Goal: Task Accomplishment & Management: Manage account settings

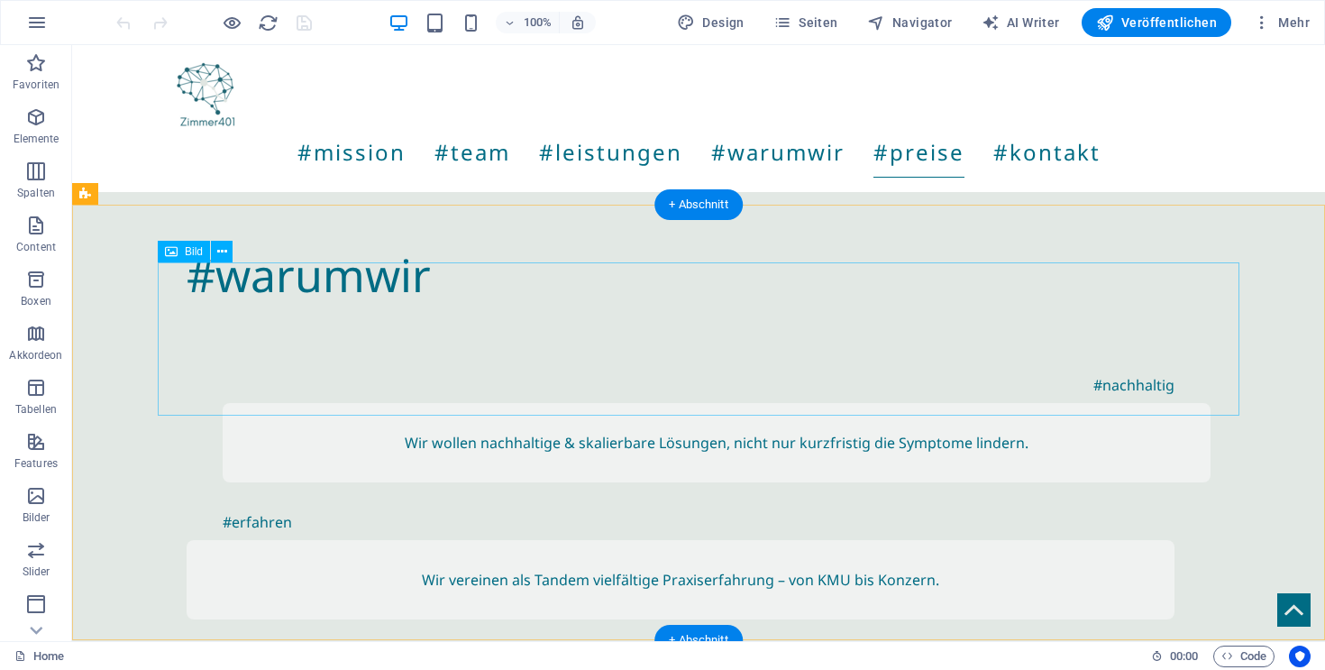
scroll to position [4867, 0]
select select "px"
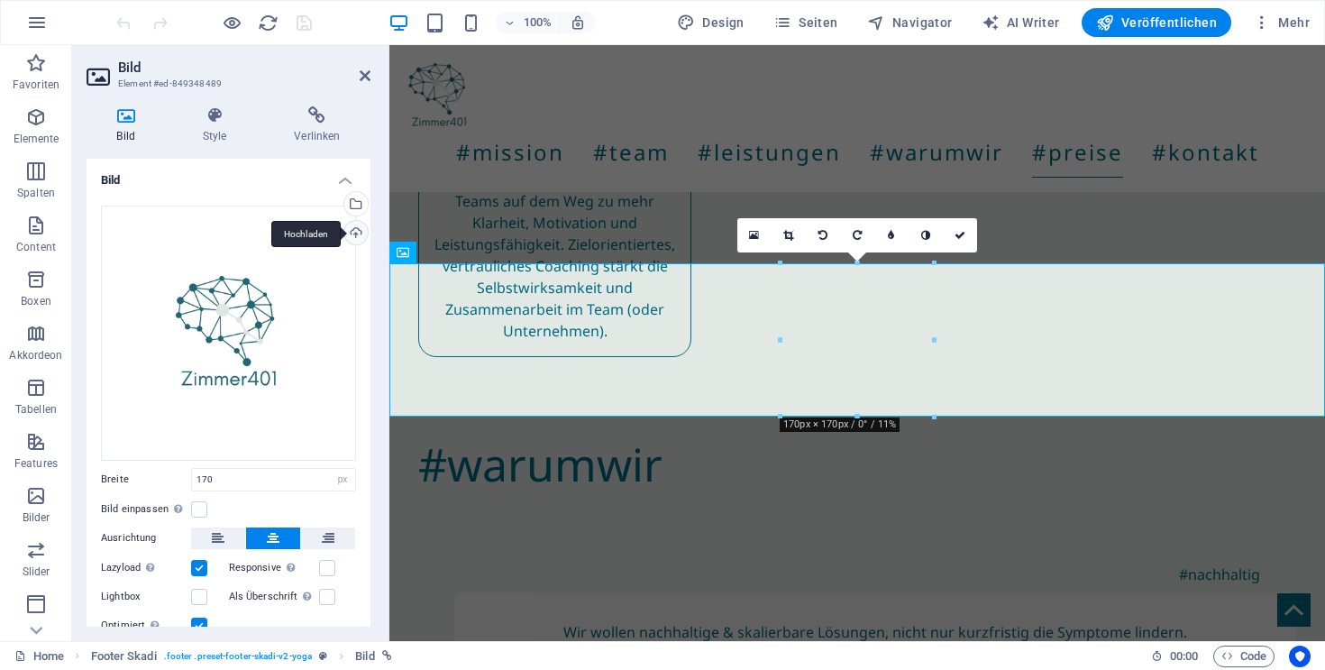
click at [351, 227] on div "Hochladen" at bounding box center [354, 234] width 27 height 27
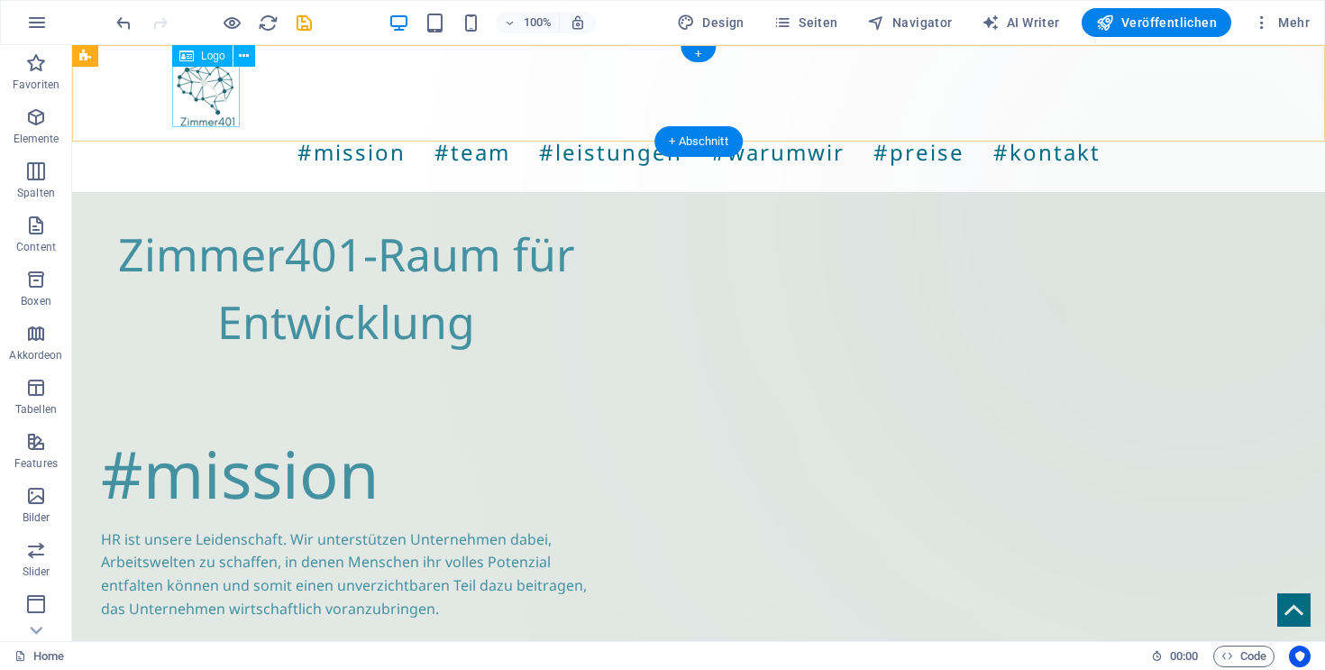
click at [203, 98] on div at bounding box center [698, 94] width 1053 height 68
select select "px"
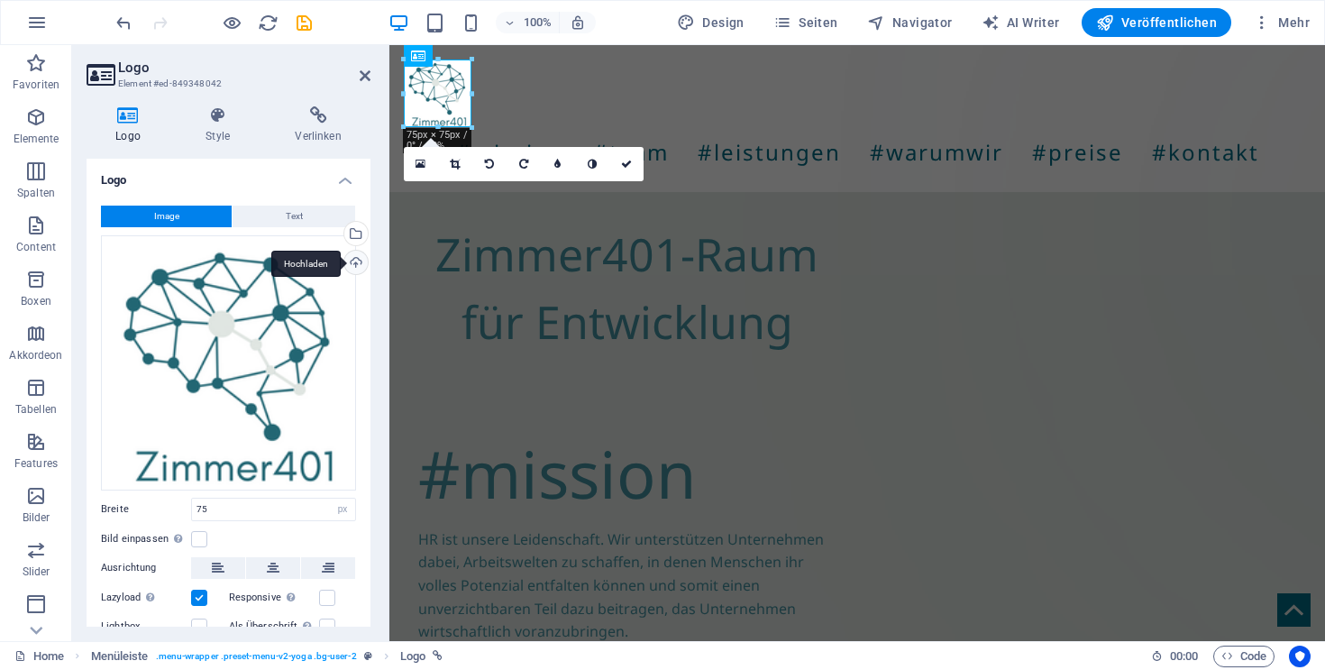
click at [353, 259] on div "Hochladen" at bounding box center [354, 264] width 27 height 27
click at [354, 222] on div "Wähle aus deinen Dateien, Stockfotos oder lade Dateien hoch" at bounding box center [354, 235] width 27 height 27
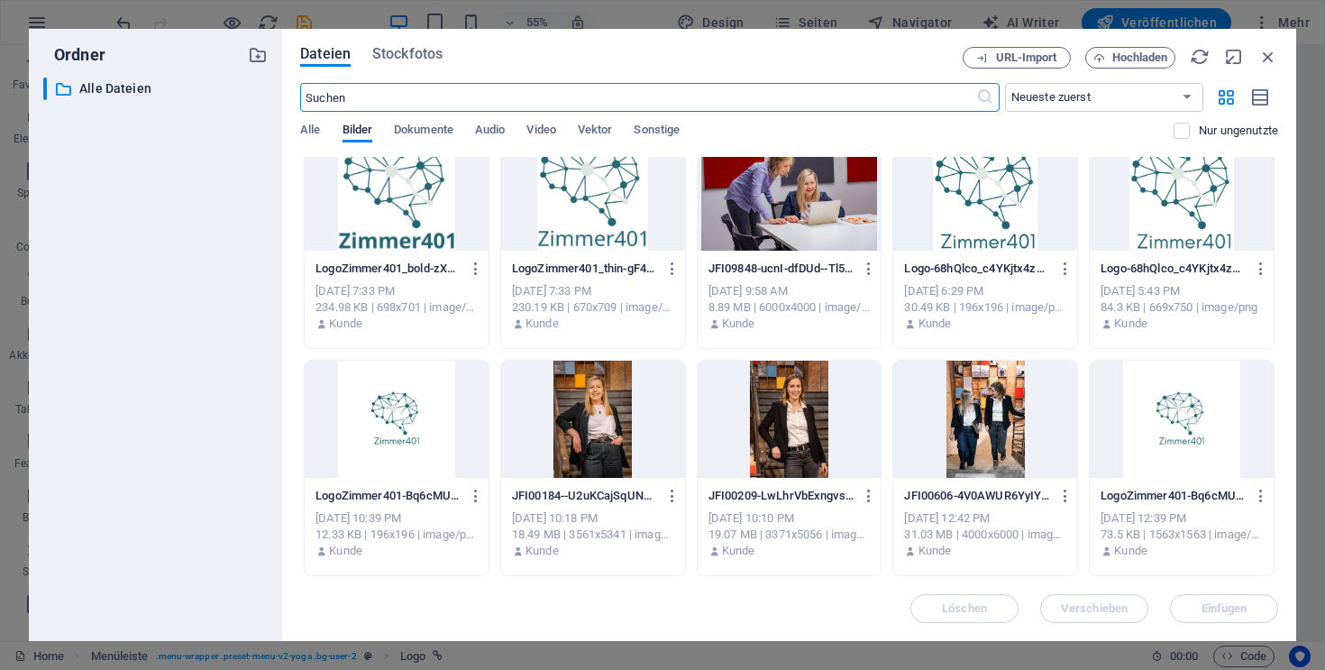
scroll to position [24, 0]
click at [1258, 91] on icon "button" at bounding box center [1261, 97] width 20 height 21
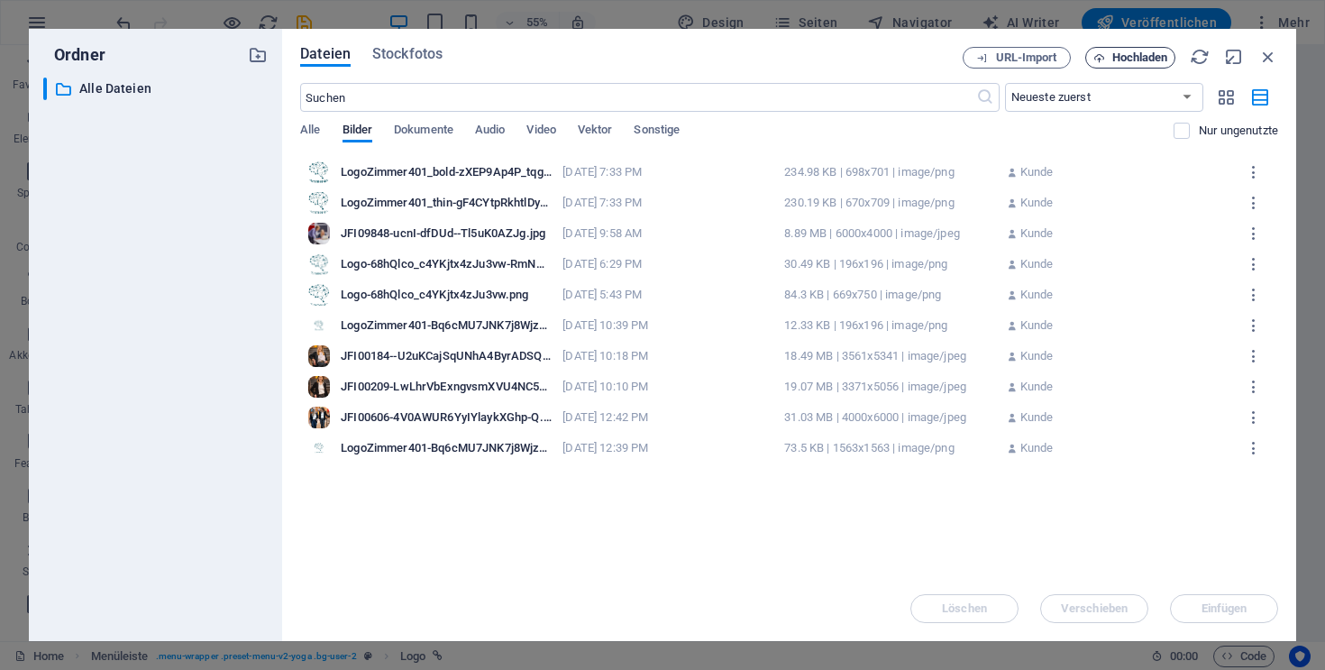
click at [1109, 60] on span "Hochladen" at bounding box center [1131, 58] width 74 height 12
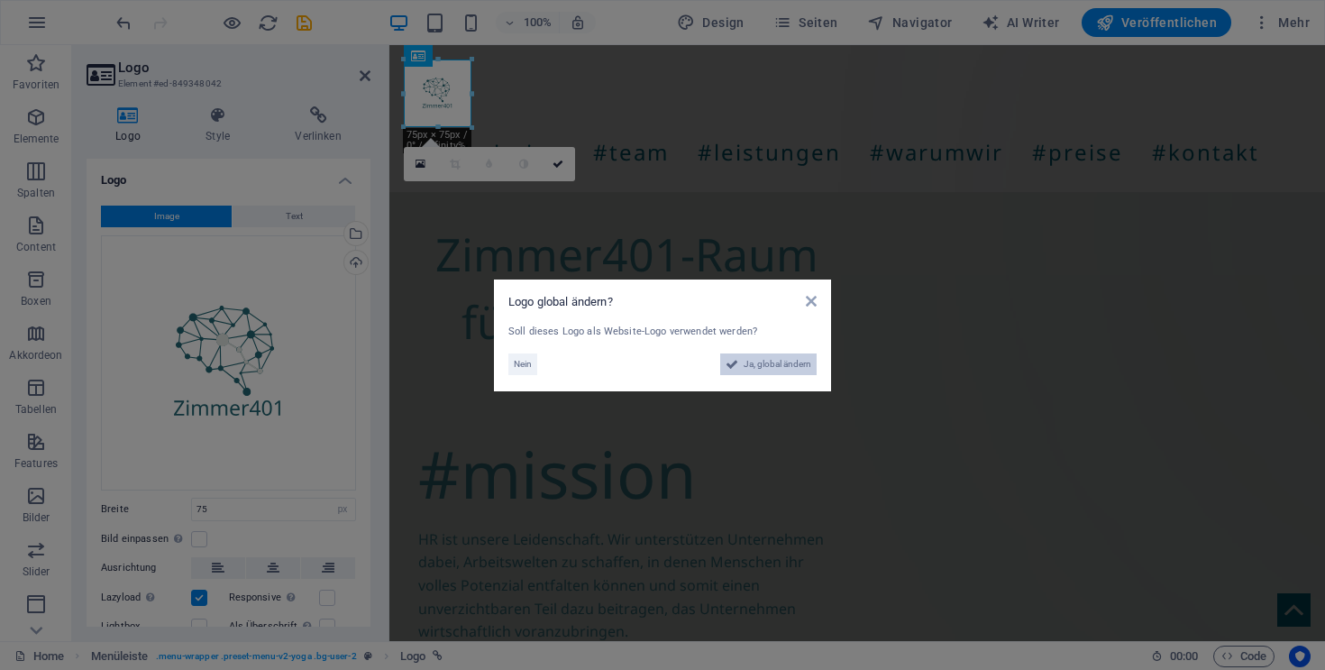
click at [761, 363] on span "Ja, global ändern" at bounding box center [778, 364] width 68 height 22
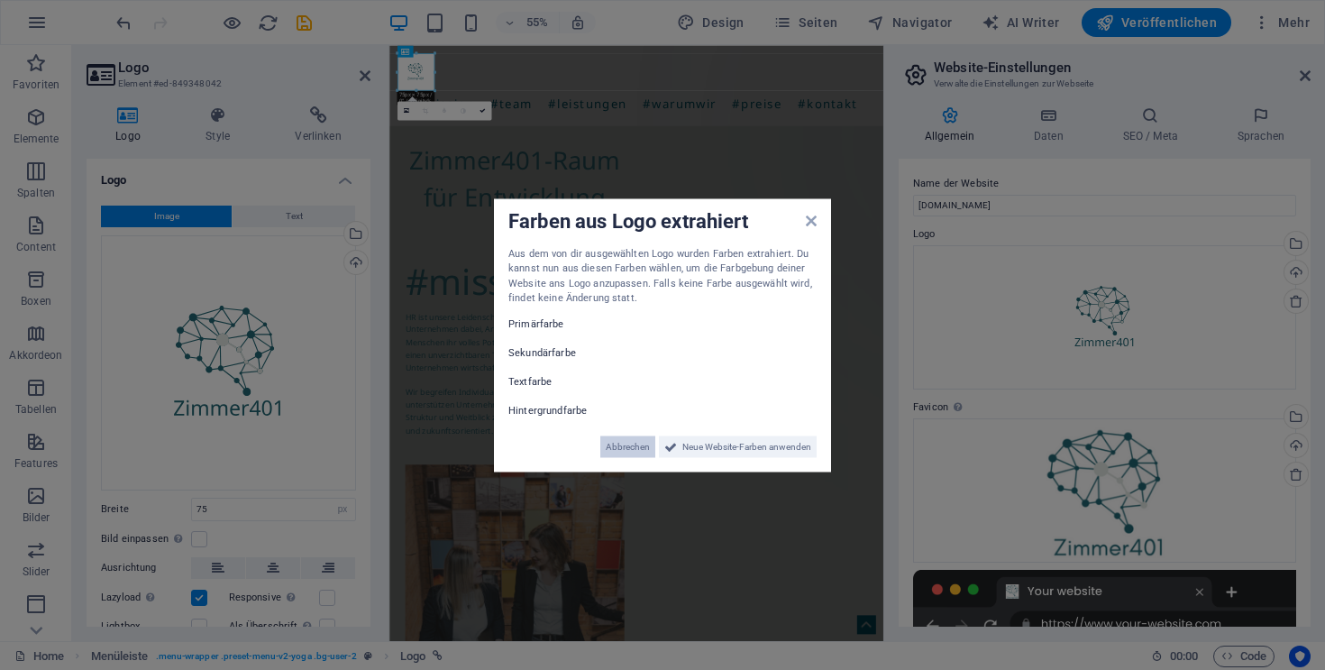
click at [625, 447] on span "Abbrechen" at bounding box center [628, 446] width 44 height 22
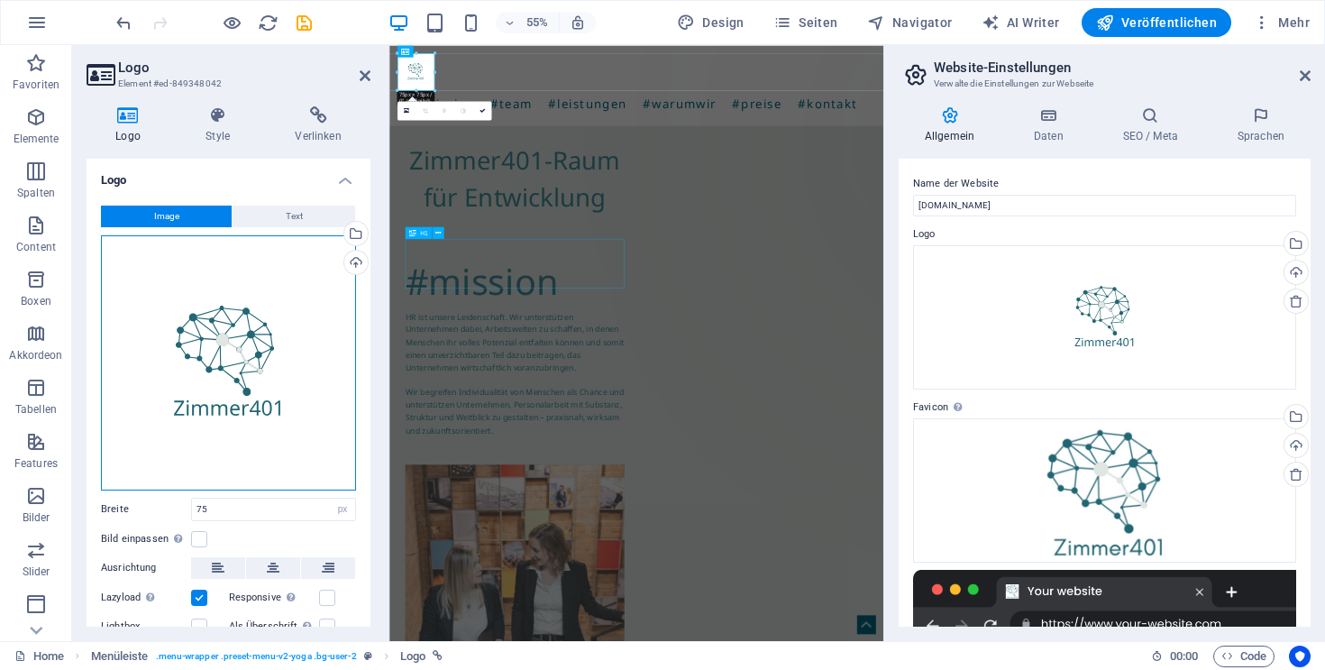
click at [249, 346] on div "Ziehe Dateien zum Hochladen hierher oder klicke hier, um aus Dateien oder koste…" at bounding box center [228, 362] width 255 height 255
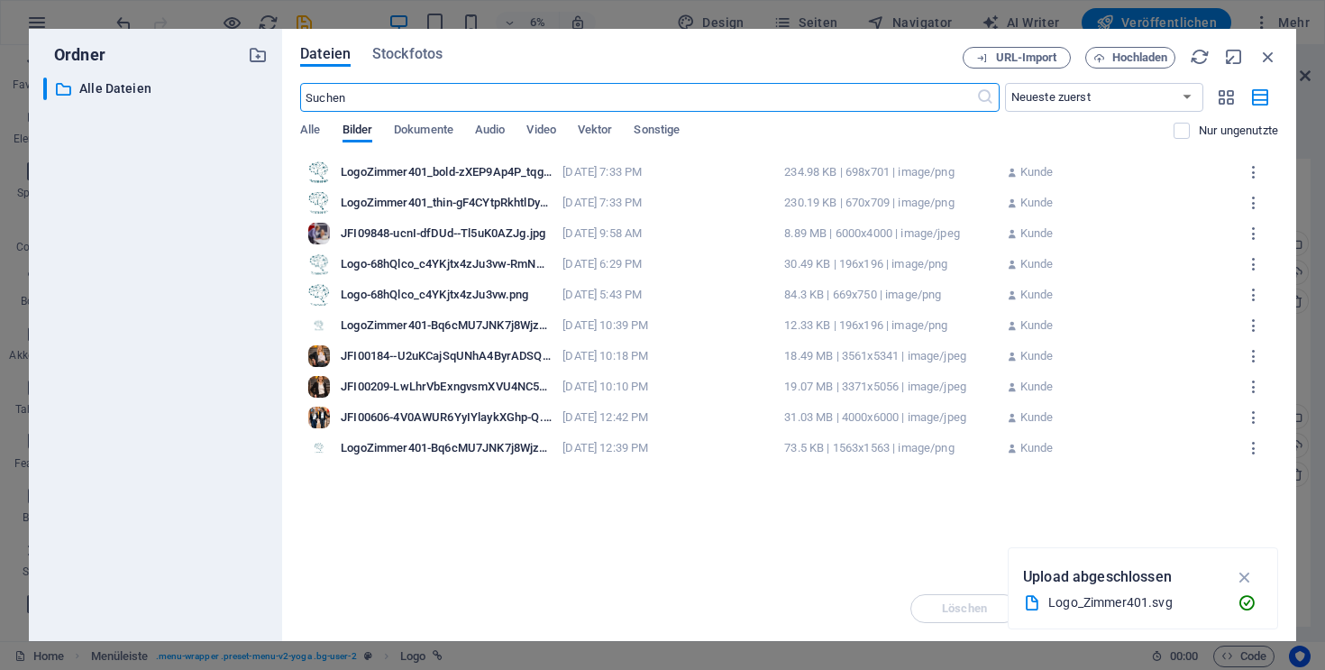
click at [249, 346] on div "​ Alle Dateien Alle Dateien" at bounding box center [155, 352] width 225 height 549
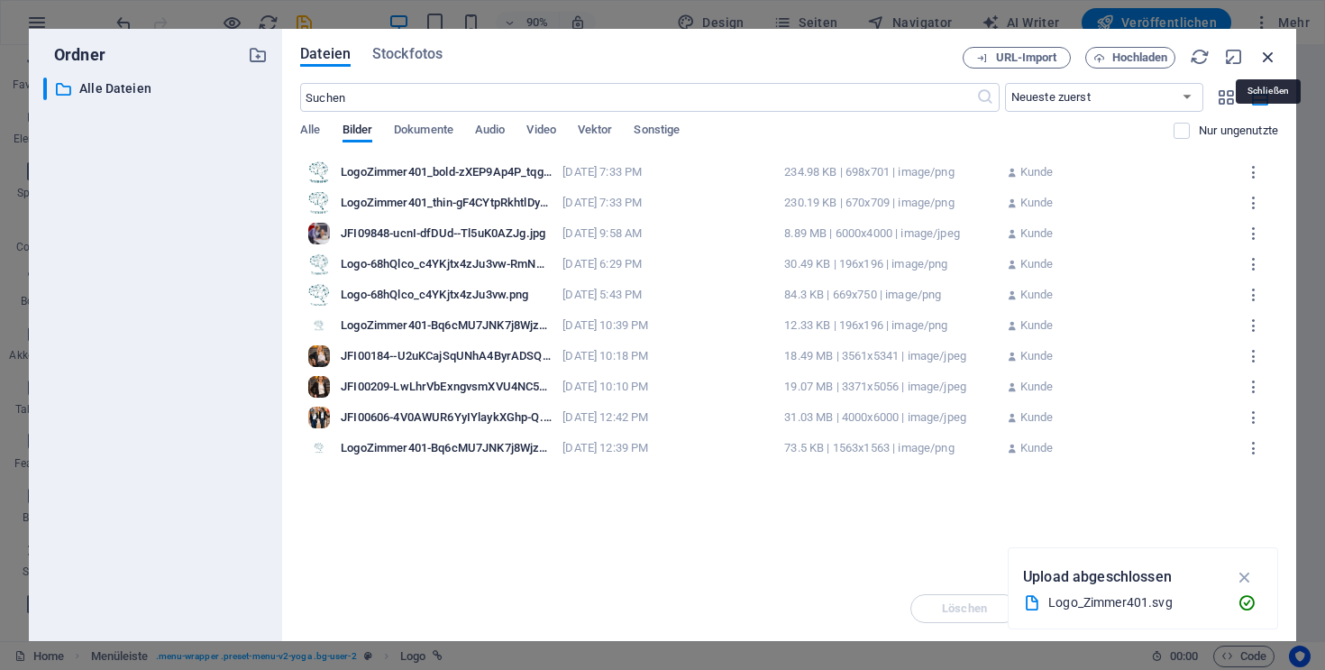
click at [1271, 56] on icon "button" at bounding box center [1269, 57] width 20 height 20
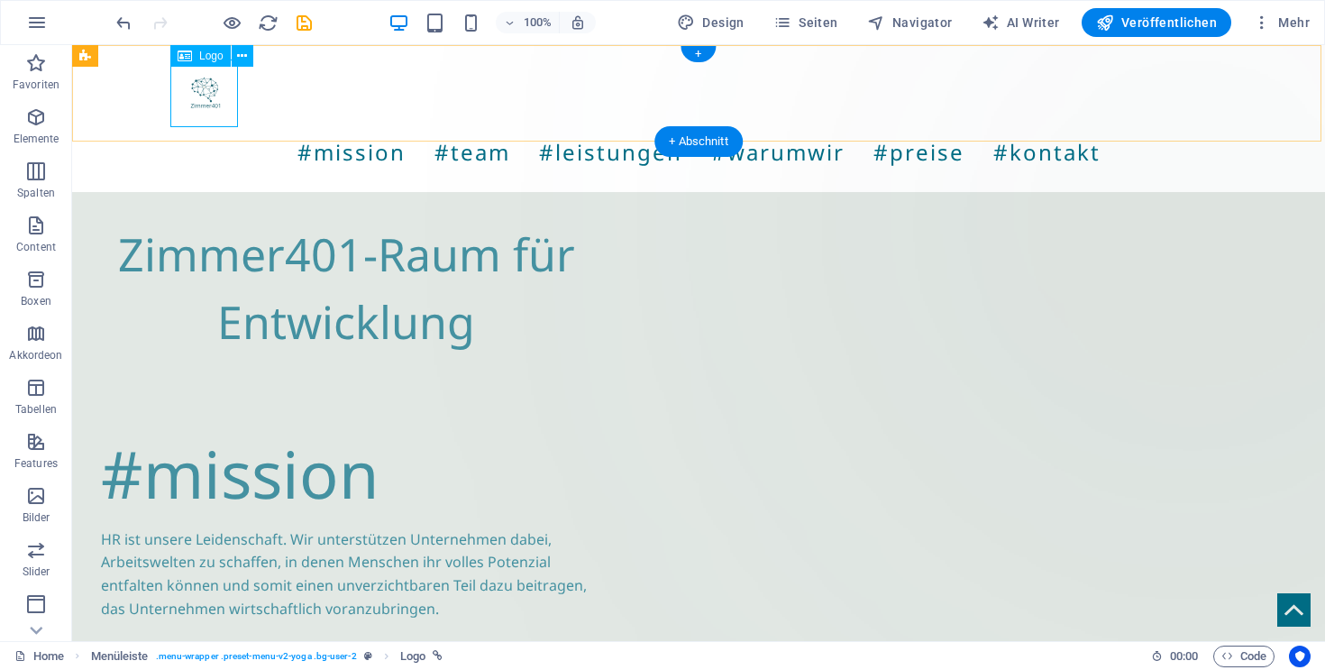
click at [200, 104] on div at bounding box center [698, 94] width 1053 height 68
select select "px"
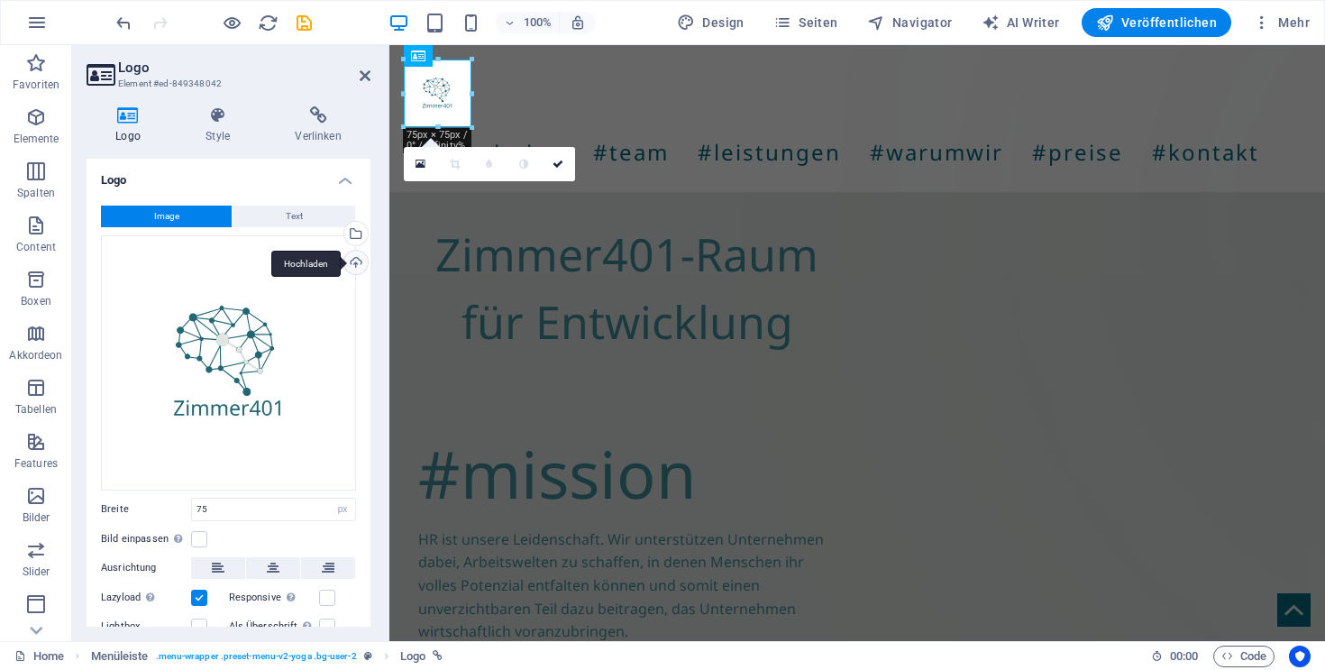
click at [352, 261] on div "Hochladen" at bounding box center [354, 264] width 27 height 27
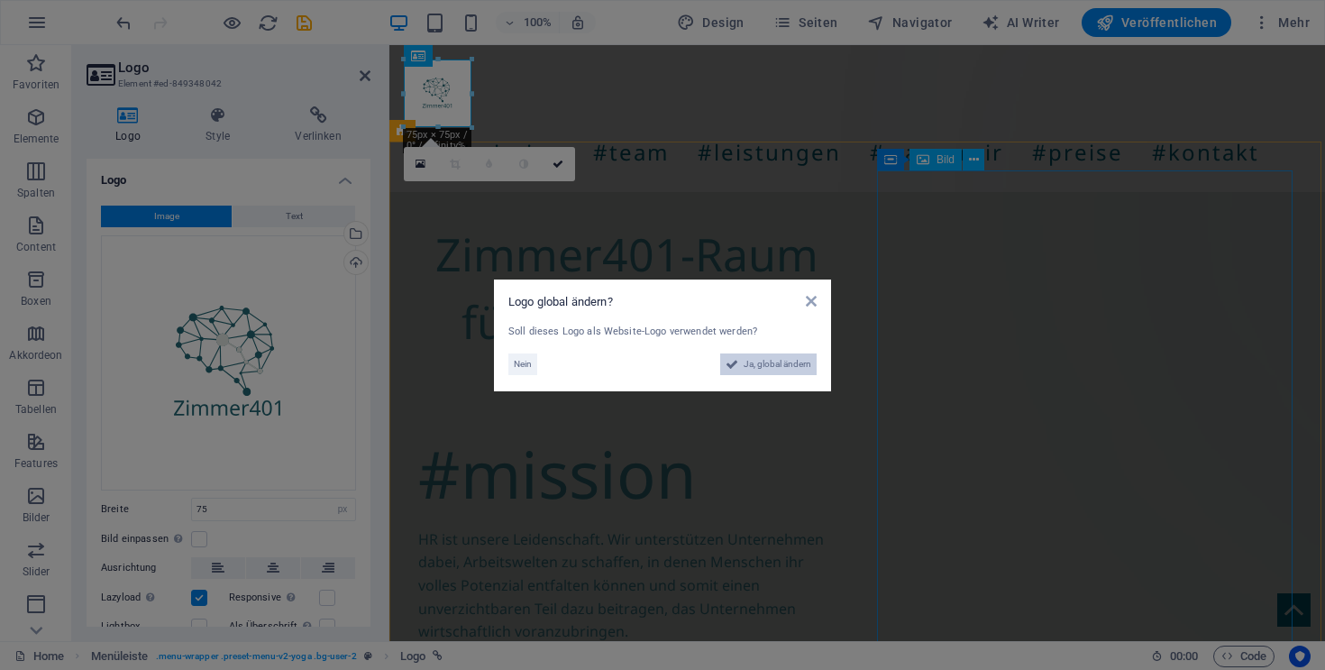
click at [745, 365] on span "Ja, global ändern" at bounding box center [778, 364] width 68 height 22
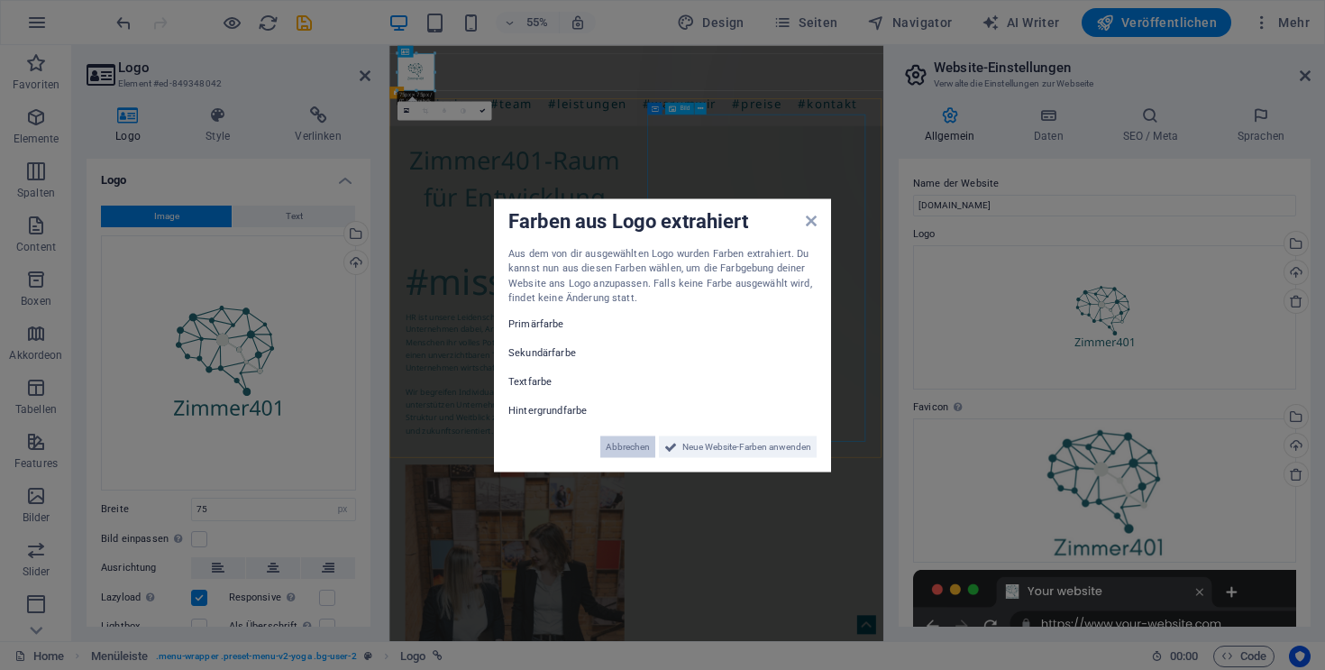
click at [636, 447] on span "Abbrechen" at bounding box center [628, 446] width 44 height 22
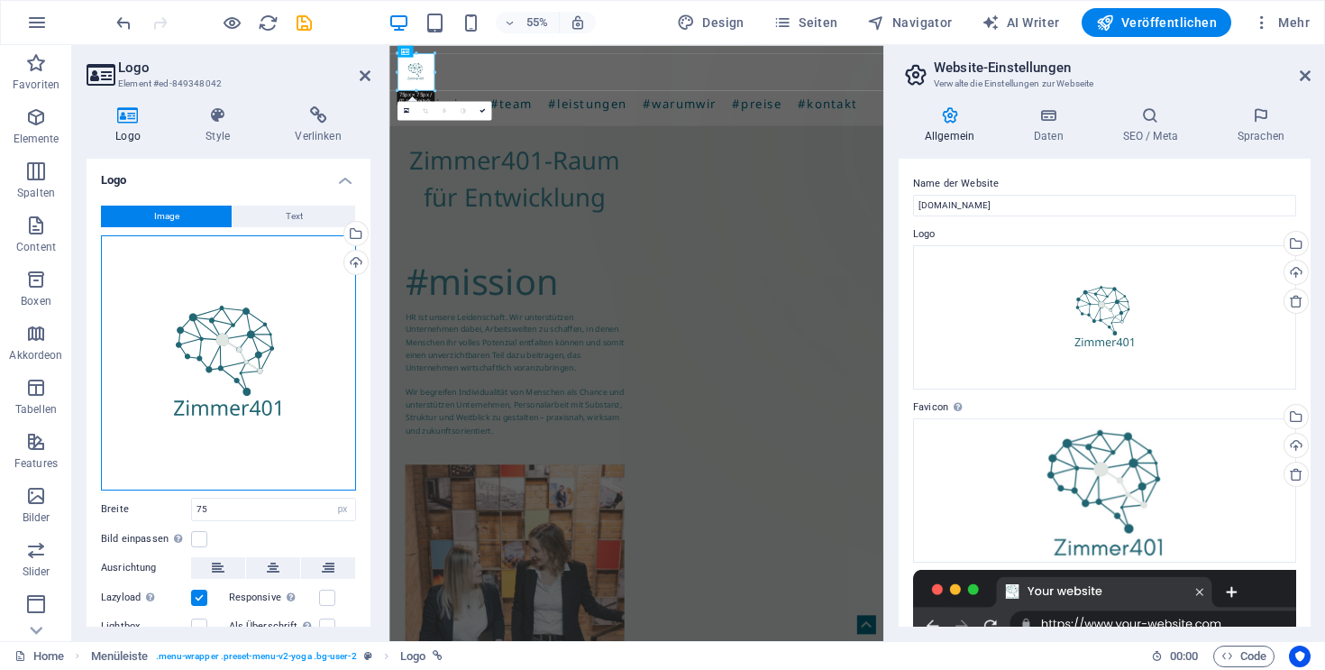
click at [261, 371] on div "Ziehe Dateien zum Hochladen hierher oder klicke hier, um aus Dateien oder koste…" at bounding box center [228, 362] width 255 height 255
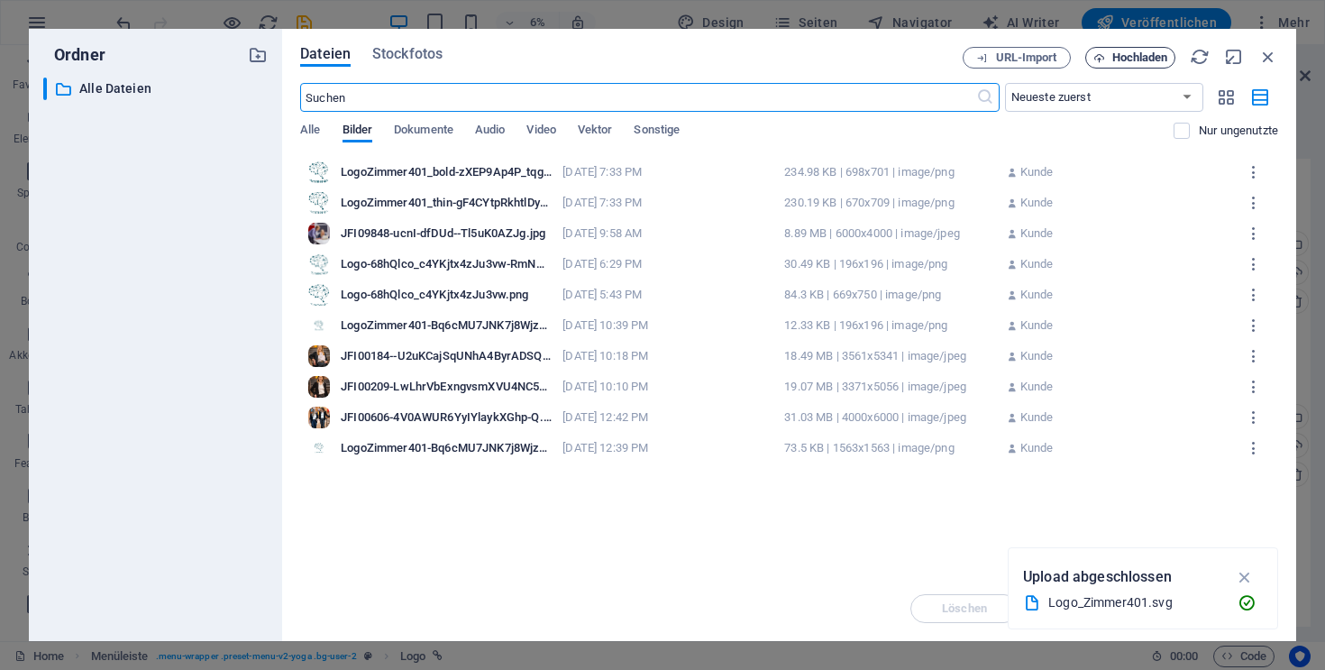
click at [1120, 54] on span "Hochladen" at bounding box center [1141, 57] width 56 height 11
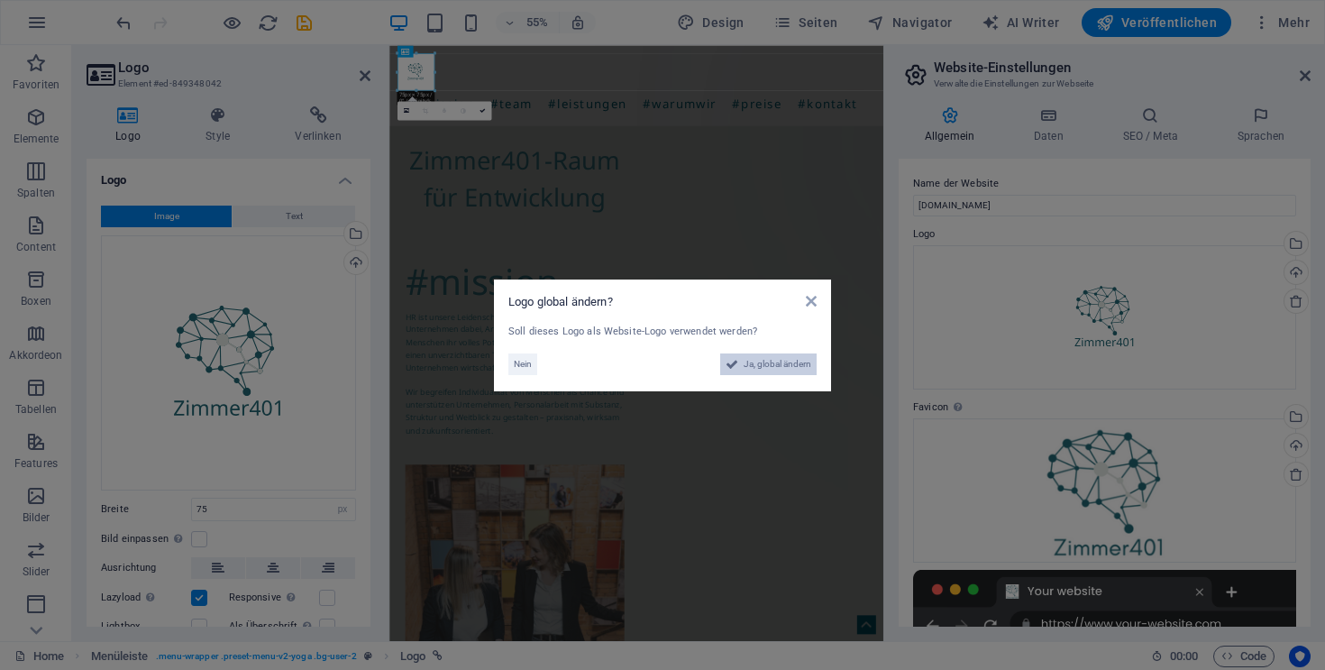
click at [751, 363] on span "Ja, global ändern" at bounding box center [778, 364] width 68 height 22
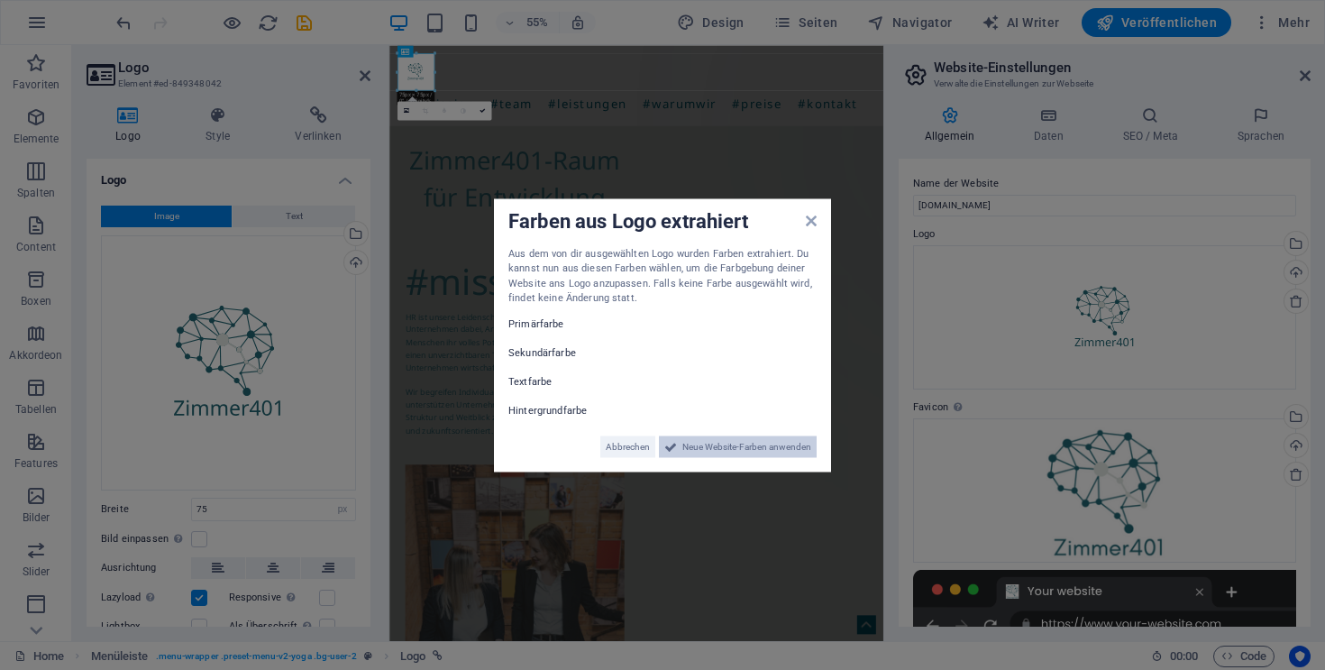
click at [763, 444] on span "Neue Website-Farben anwenden" at bounding box center [747, 446] width 129 height 22
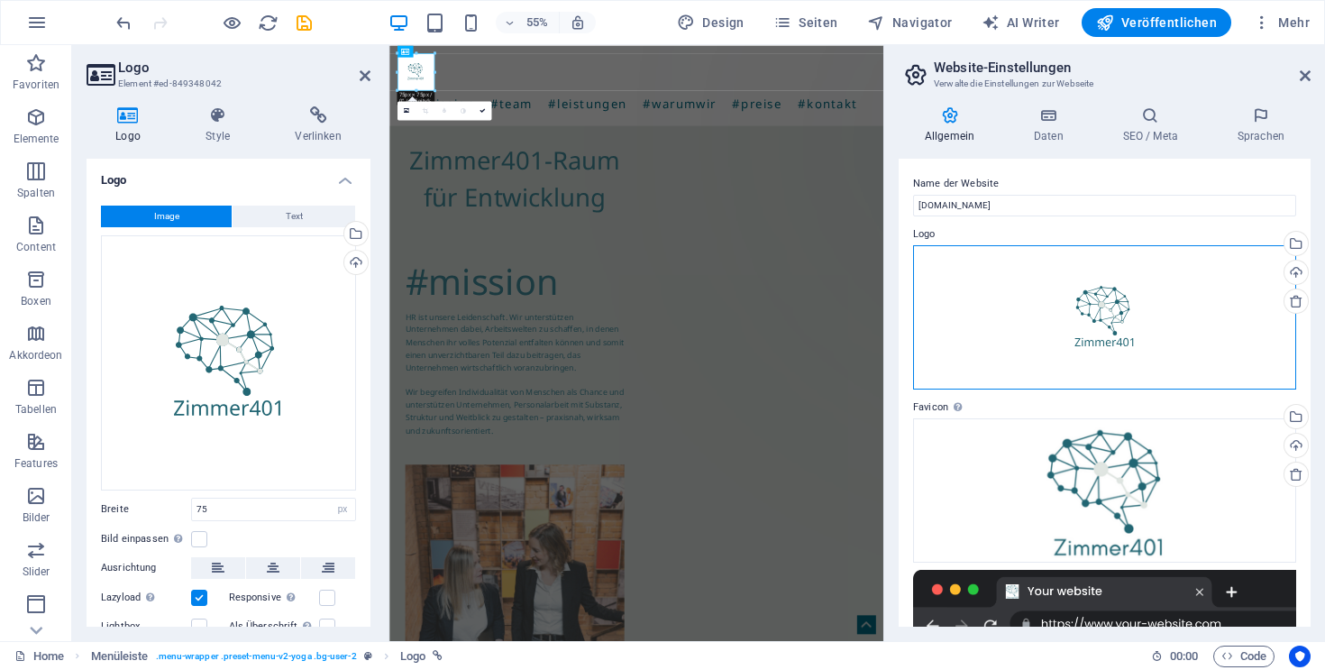
click at [1086, 286] on div "Ziehe Dateien zum Hochladen hierher oder klicke hier, um aus Dateien oder koste…" at bounding box center [1104, 317] width 383 height 144
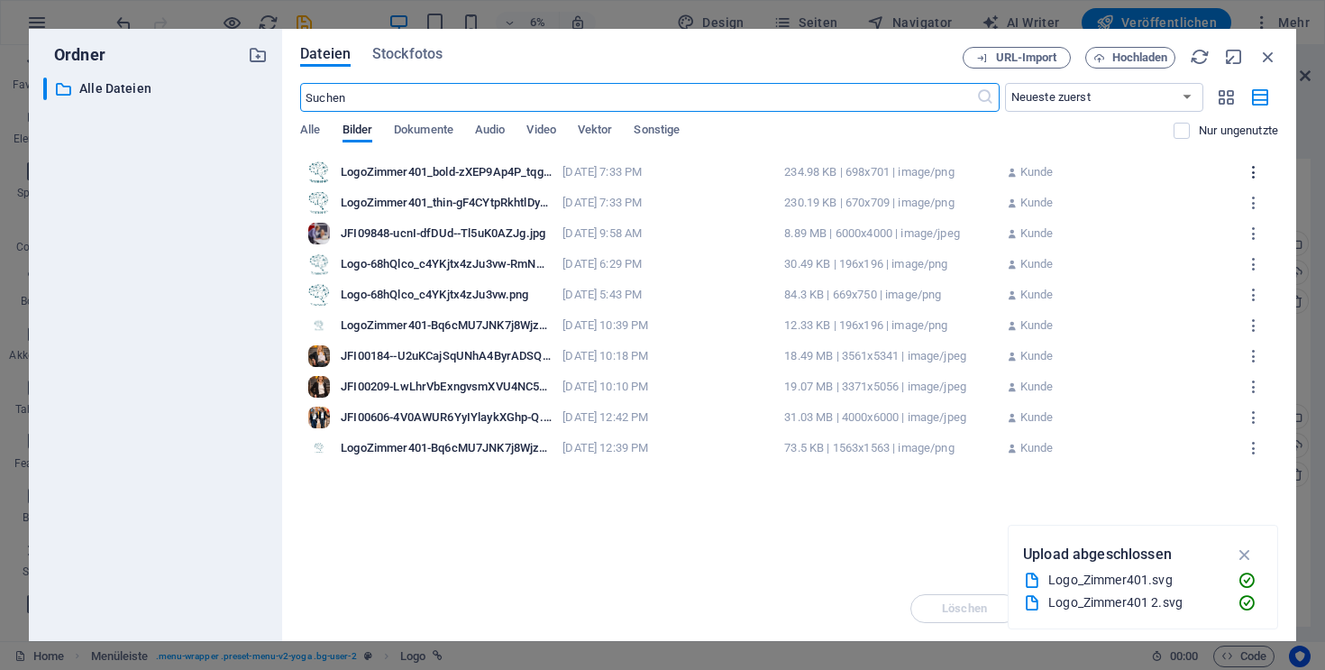
click at [1252, 168] on icon "button" at bounding box center [1254, 172] width 17 height 16
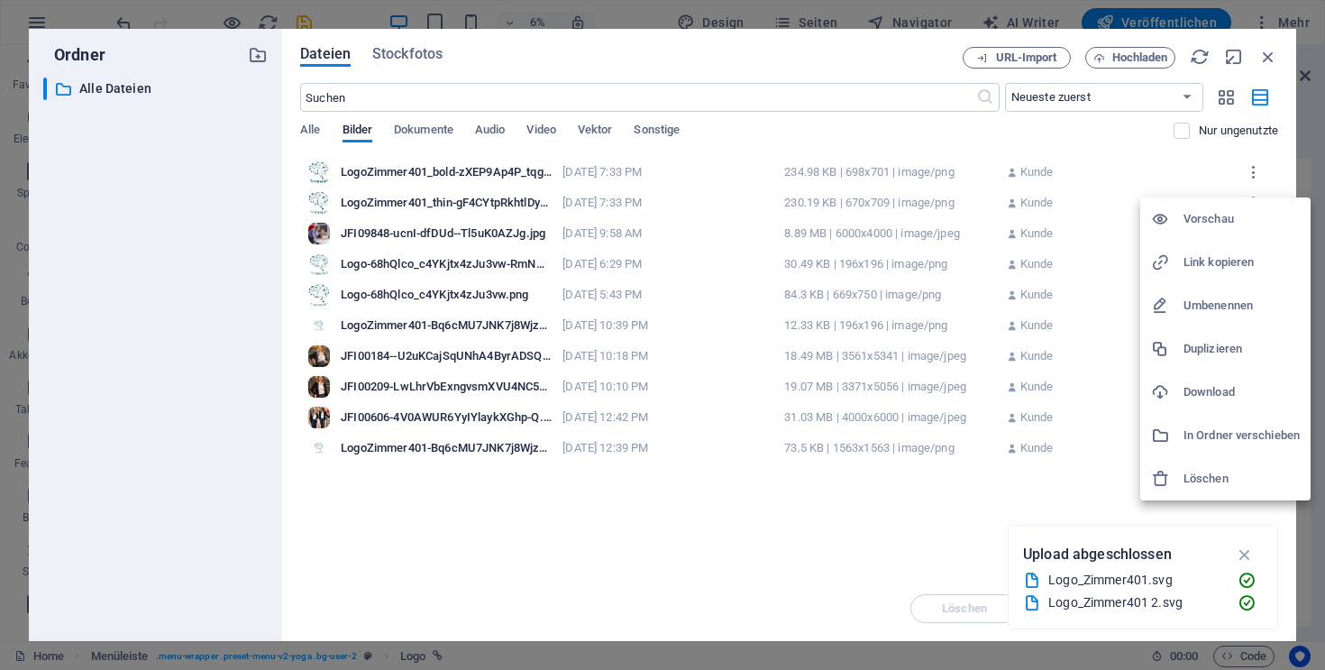
click at [1217, 469] on h6 "Löschen" at bounding box center [1242, 479] width 116 height 22
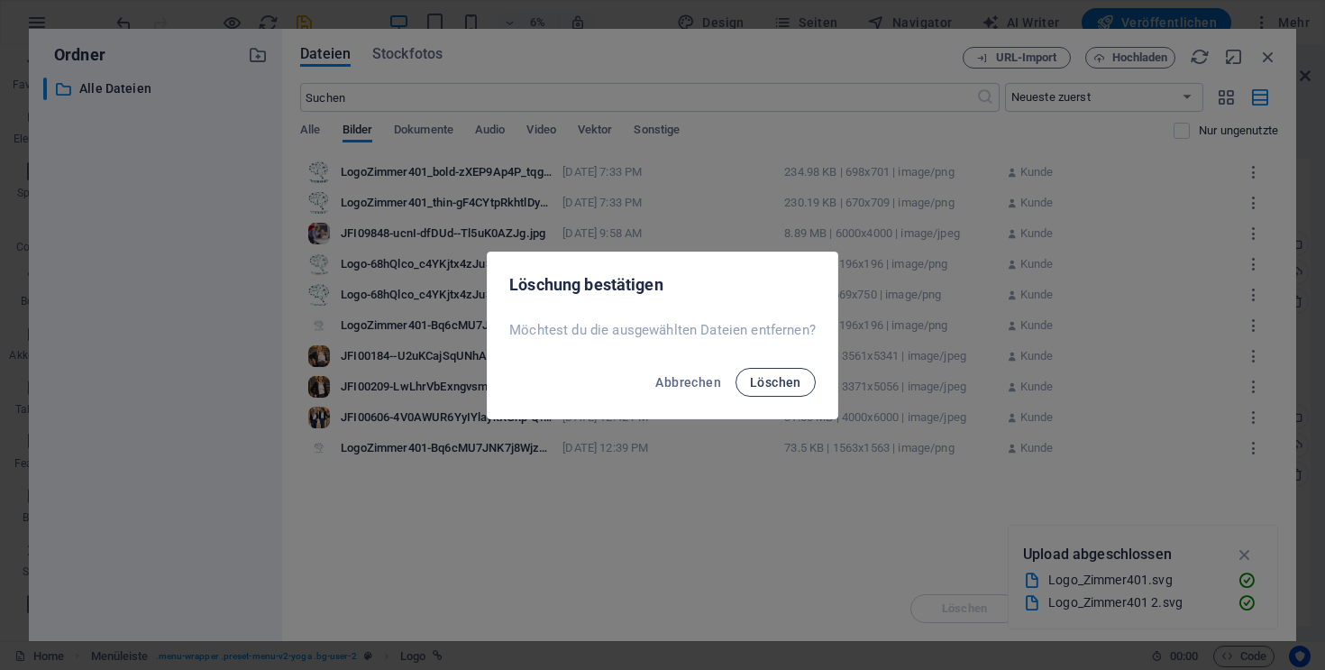
click at [790, 382] on span "Löschen" at bounding box center [775, 382] width 51 height 14
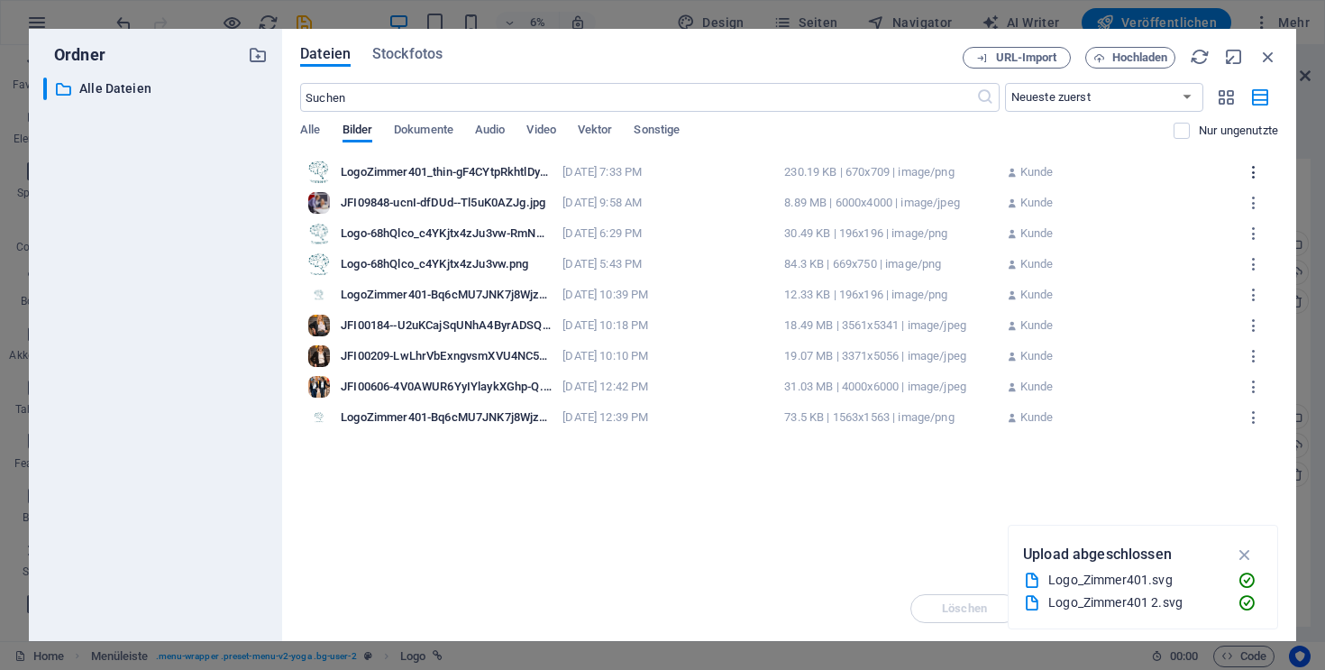
click at [1259, 170] on icon "button" at bounding box center [1254, 172] width 17 height 16
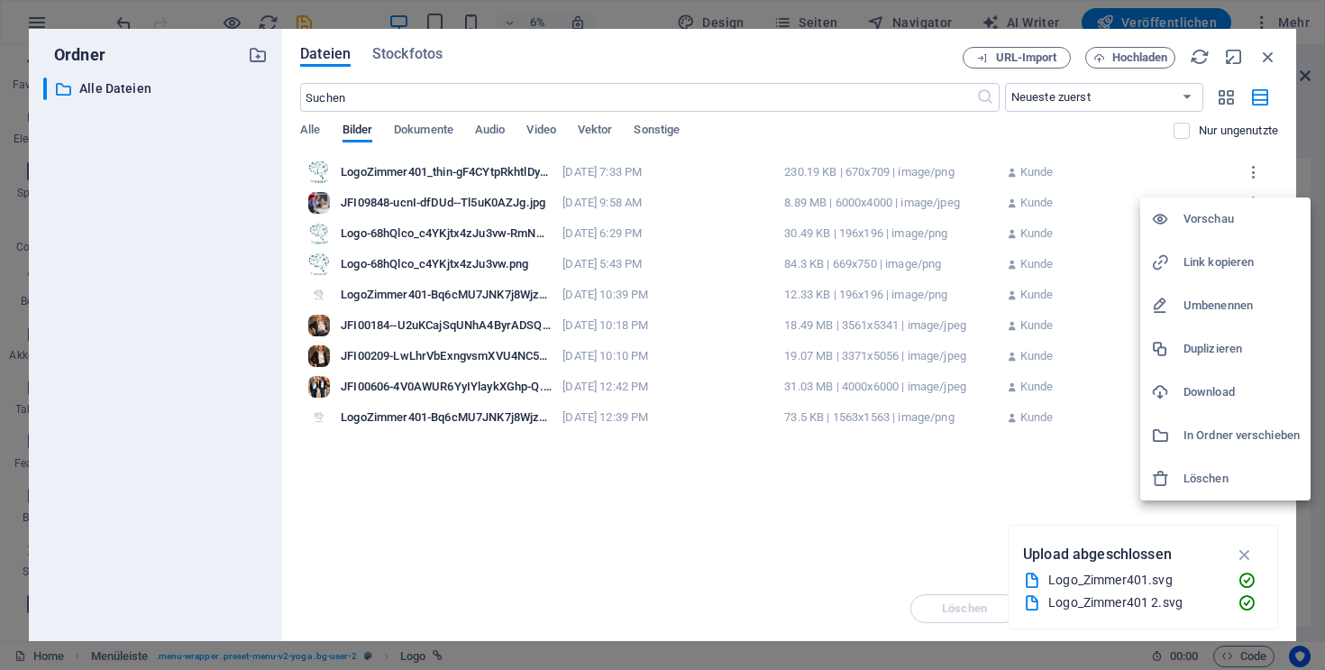
click at [1199, 477] on h6 "Löschen" at bounding box center [1242, 479] width 116 height 22
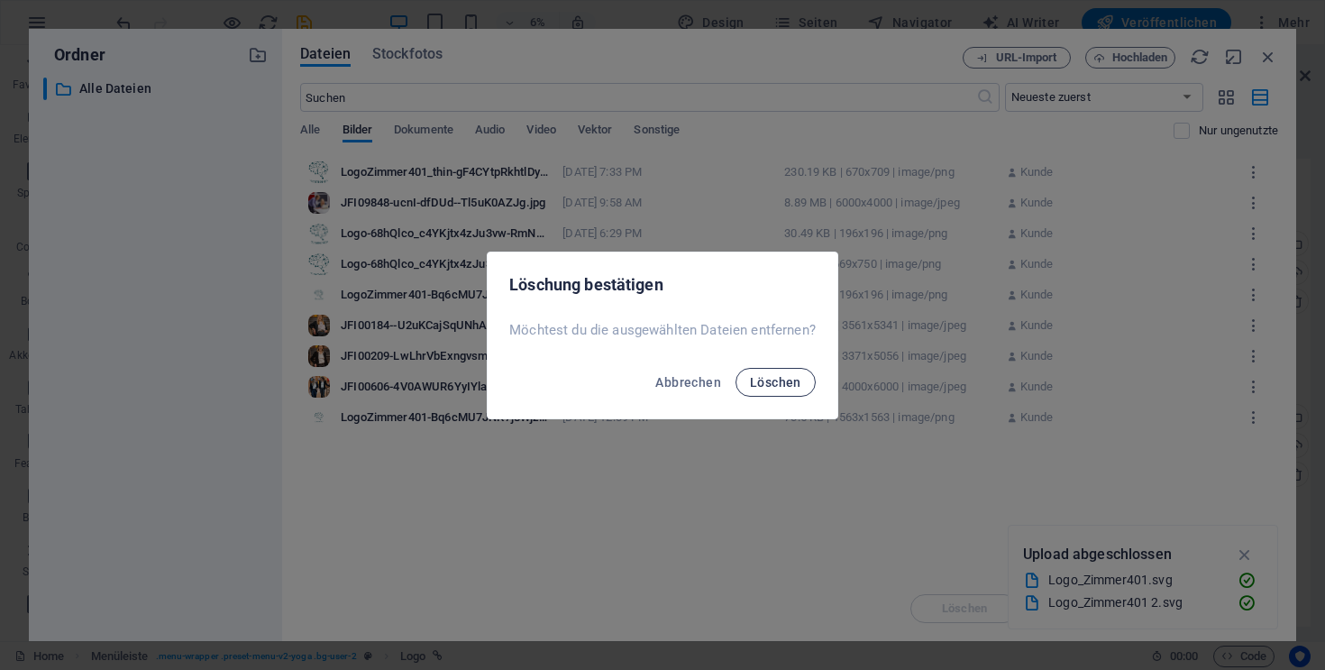
click at [799, 375] on span "Löschen" at bounding box center [775, 382] width 51 height 14
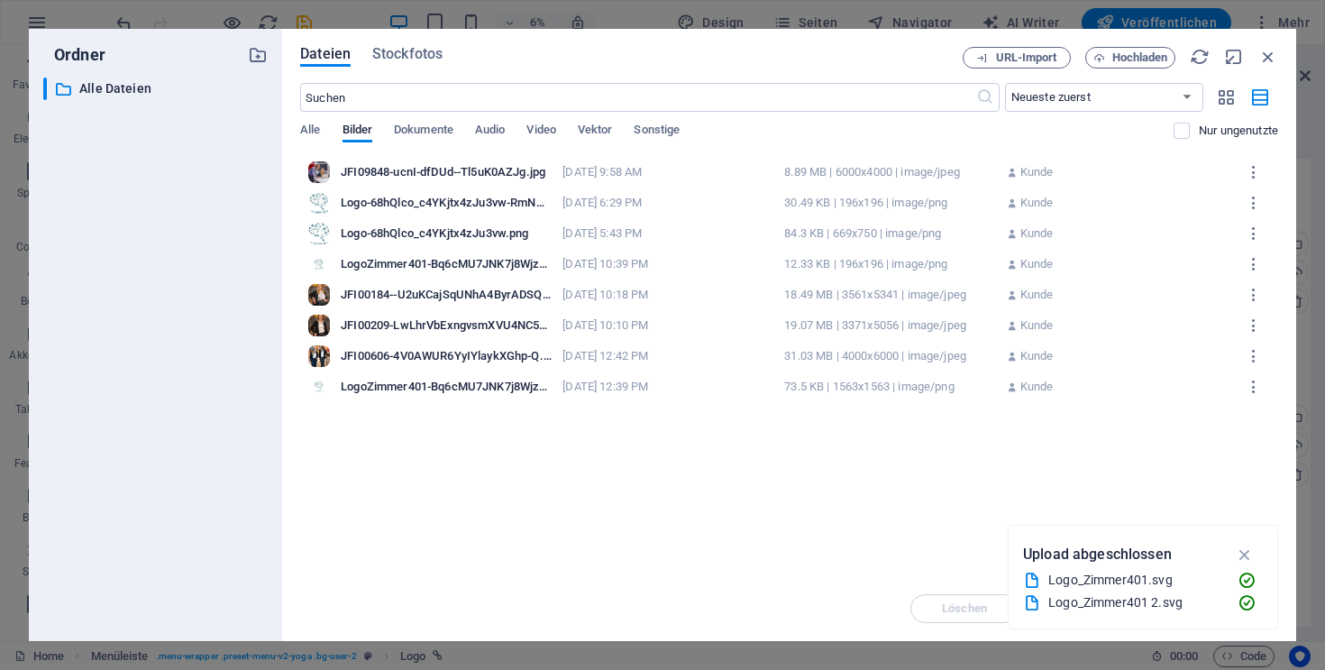
click at [428, 201] on div "Logo-68hQlco_c4YKjtx4zJu3vw-RmNOzUo1IeFCU92lKNdY9A.png" at bounding box center [446, 203] width 211 height 16
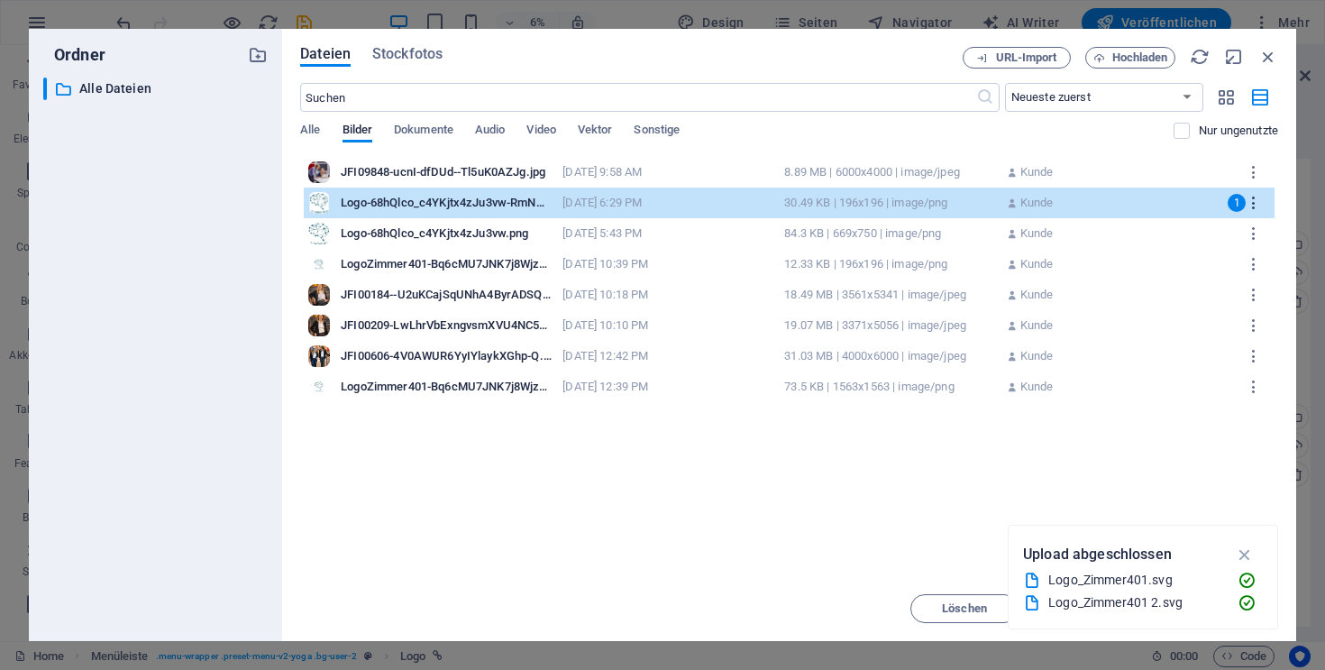
click at [1243, 206] on button "button" at bounding box center [1255, 202] width 32 height 29
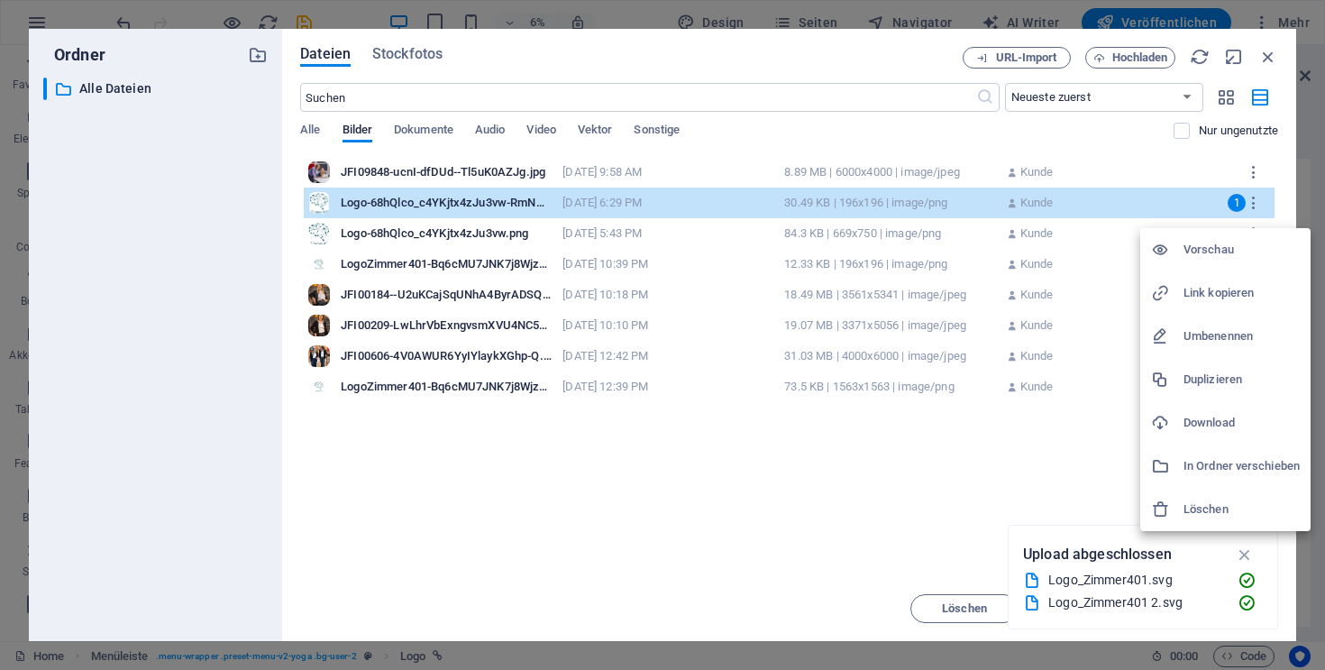
click at [1261, 206] on div at bounding box center [662, 335] width 1325 height 670
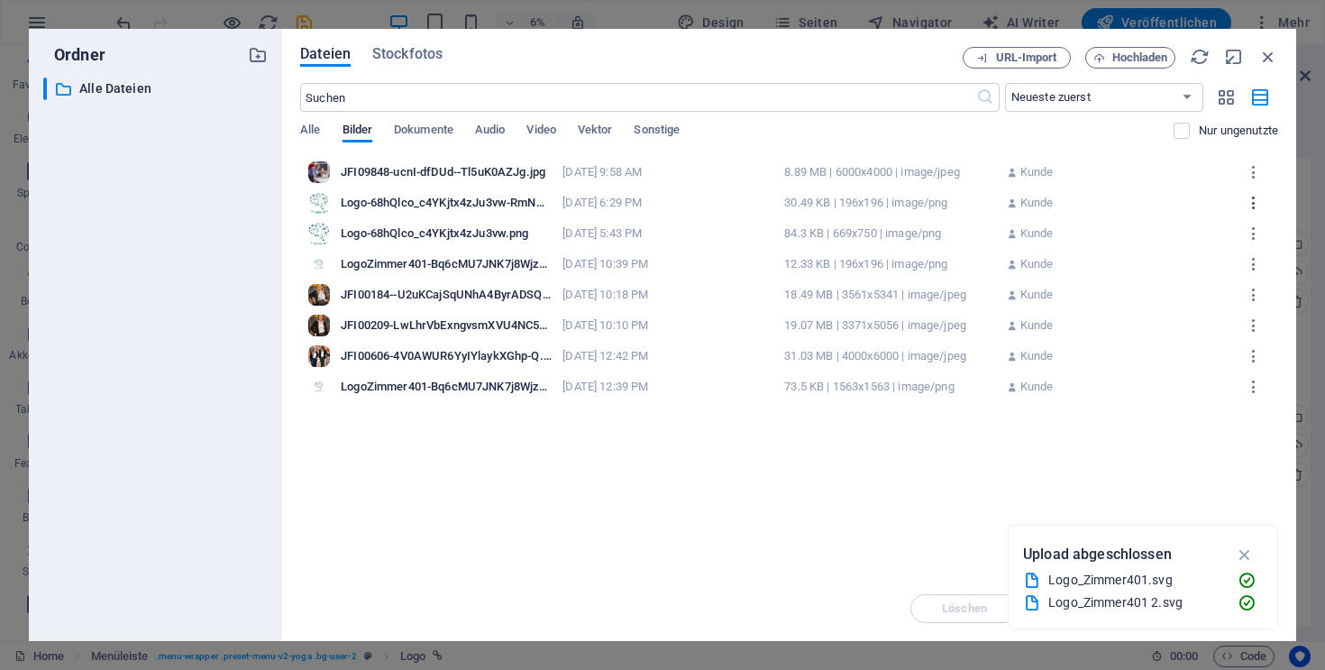
click at [1260, 205] on icon "button" at bounding box center [1254, 203] width 17 height 16
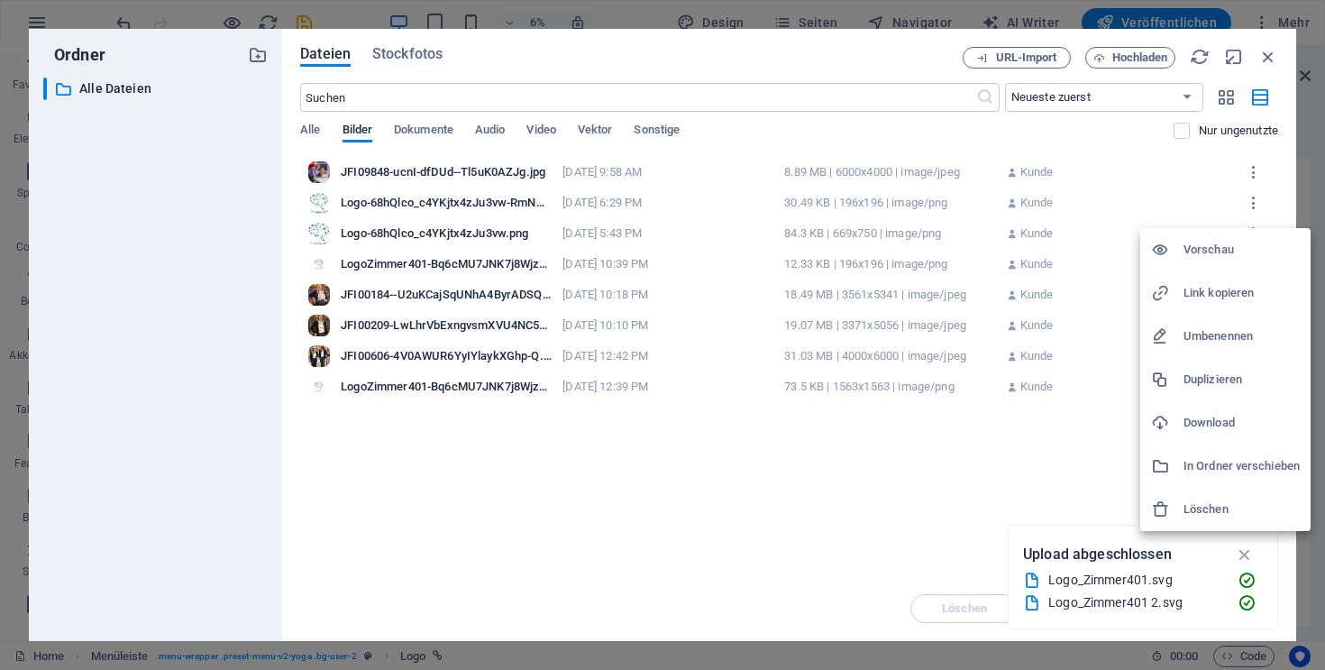
click at [1223, 515] on h6 "Löschen" at bounding box center [1242, 510] width 116 height 22
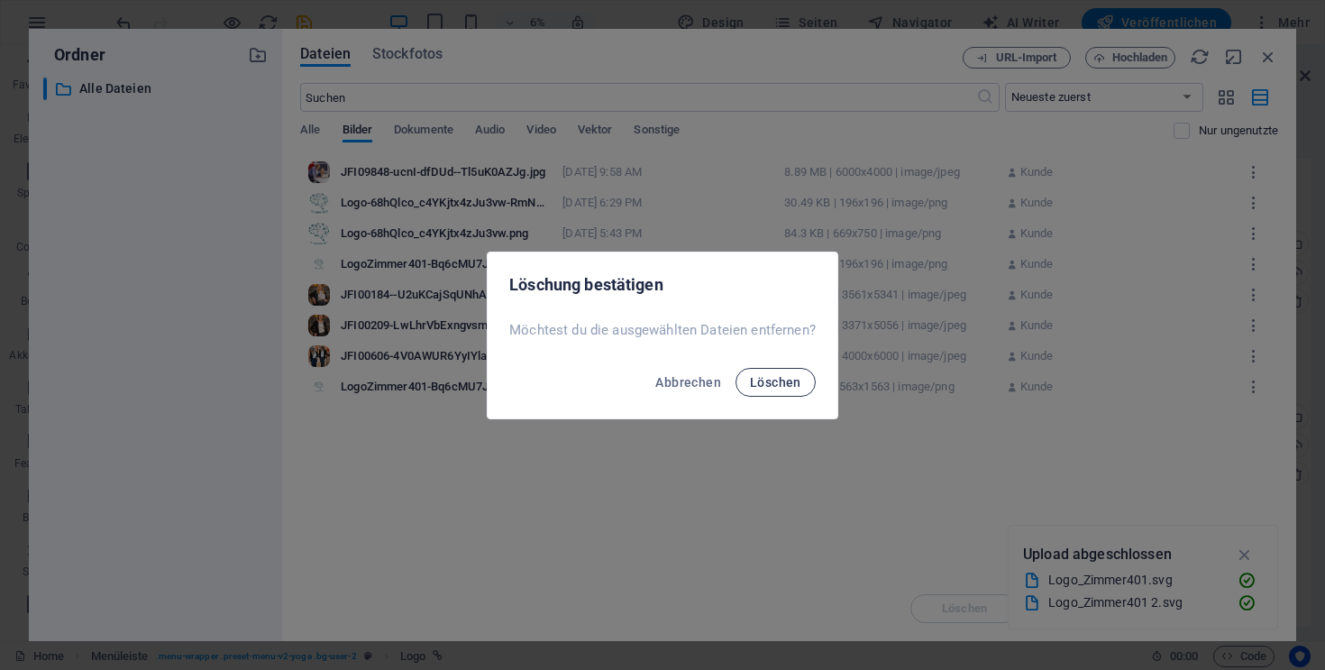
click at [782, 383] on span "Löschen" at bounding box center [775, 382] width 51 height 14
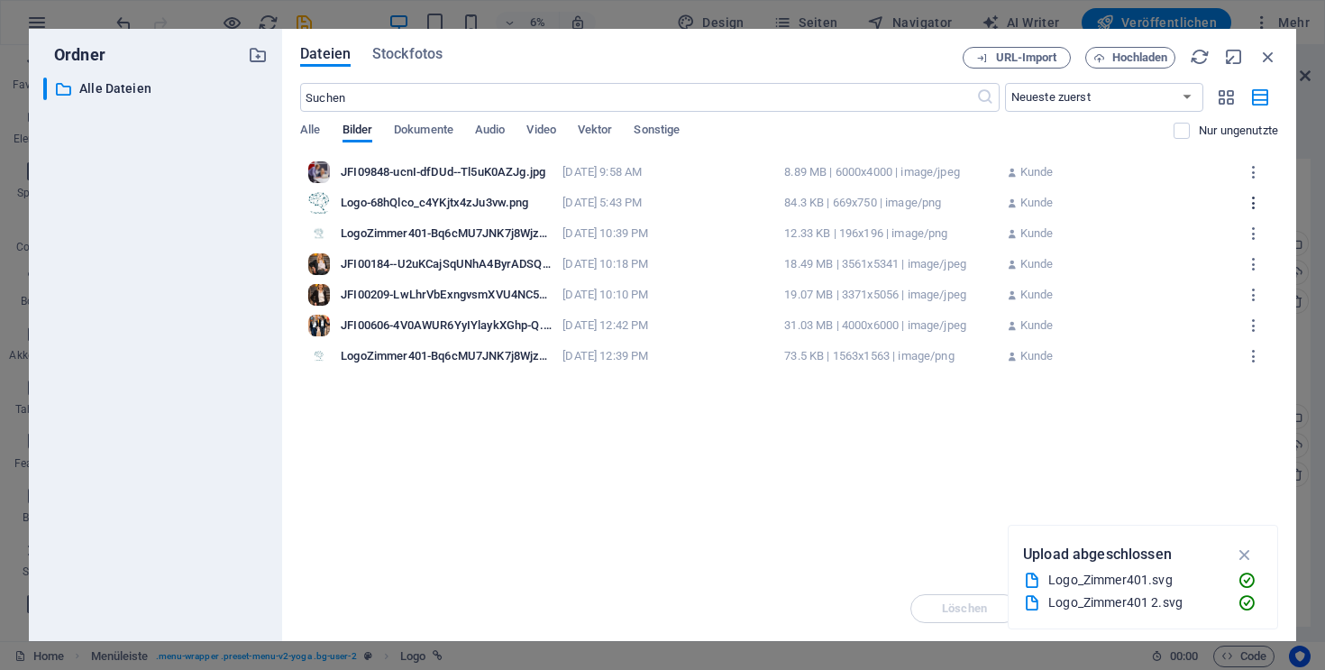
click at [1262, 201] on icon "button" at bounding box center [1254, 203] width 17 height 16
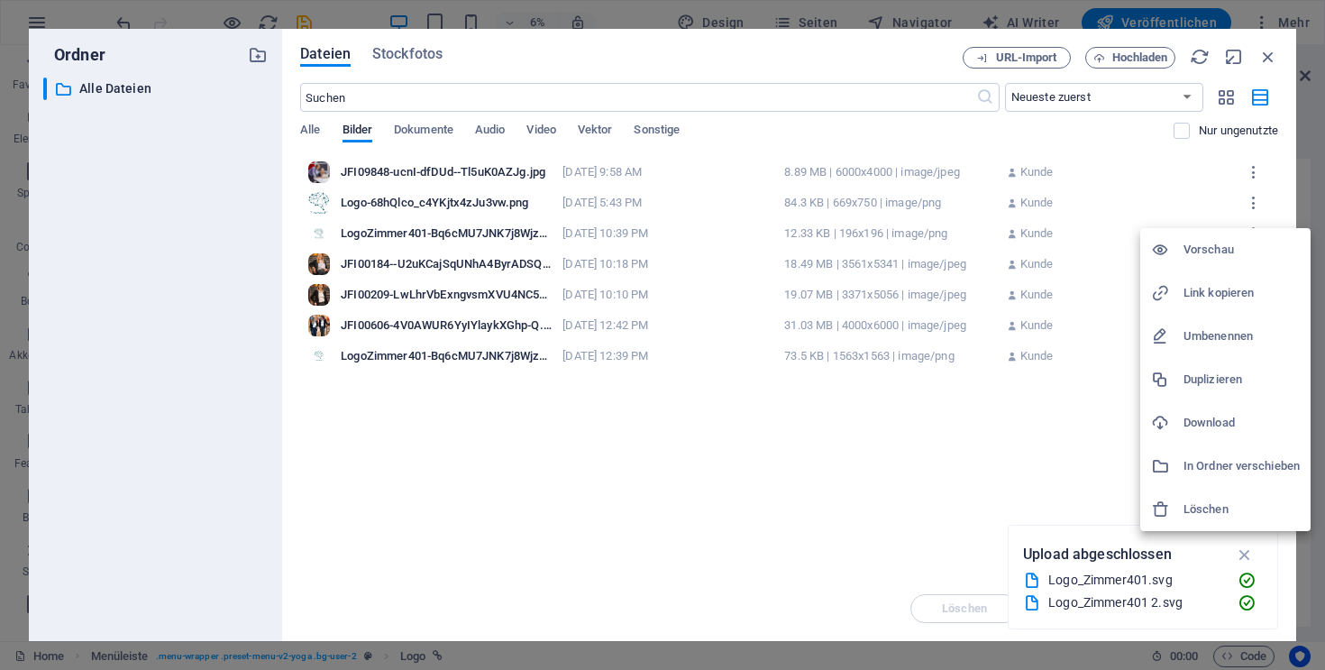
click at [1214, 503] on h6 "Löschen" at bounding box center [1242, 510] width 116 height 22
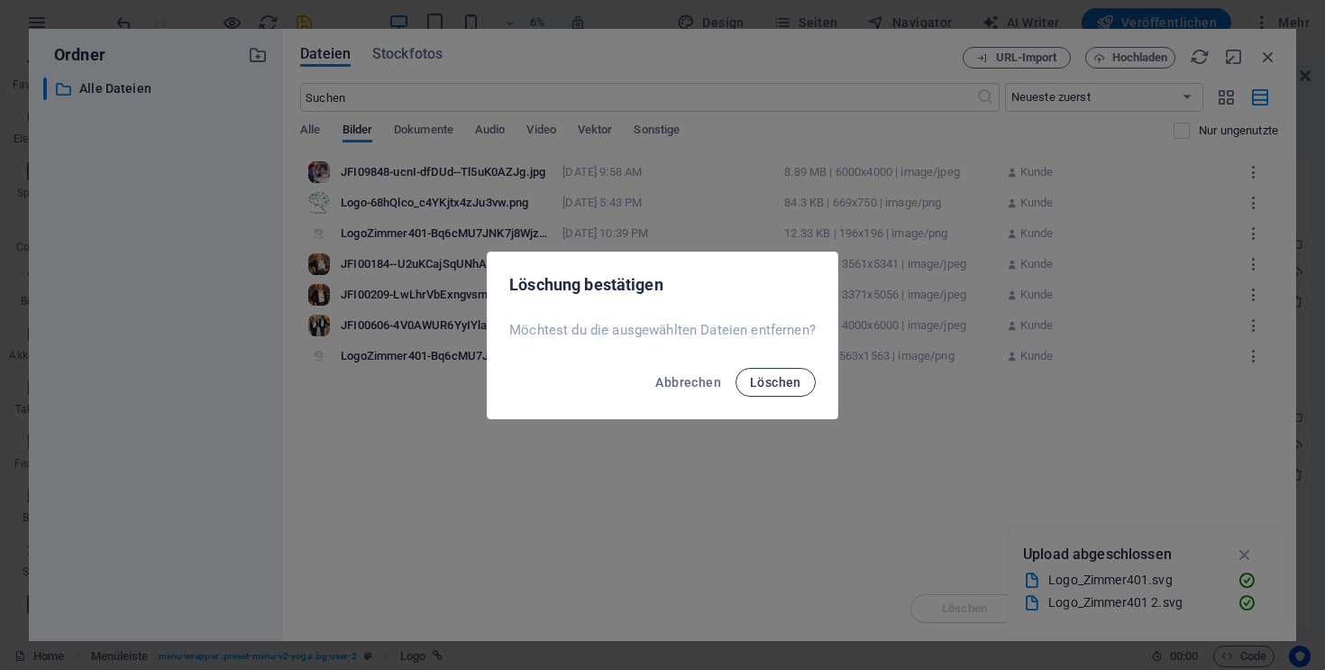
click at [773, 386] on span "Löschen" at bounding box center [775, 382] width 51 height 14
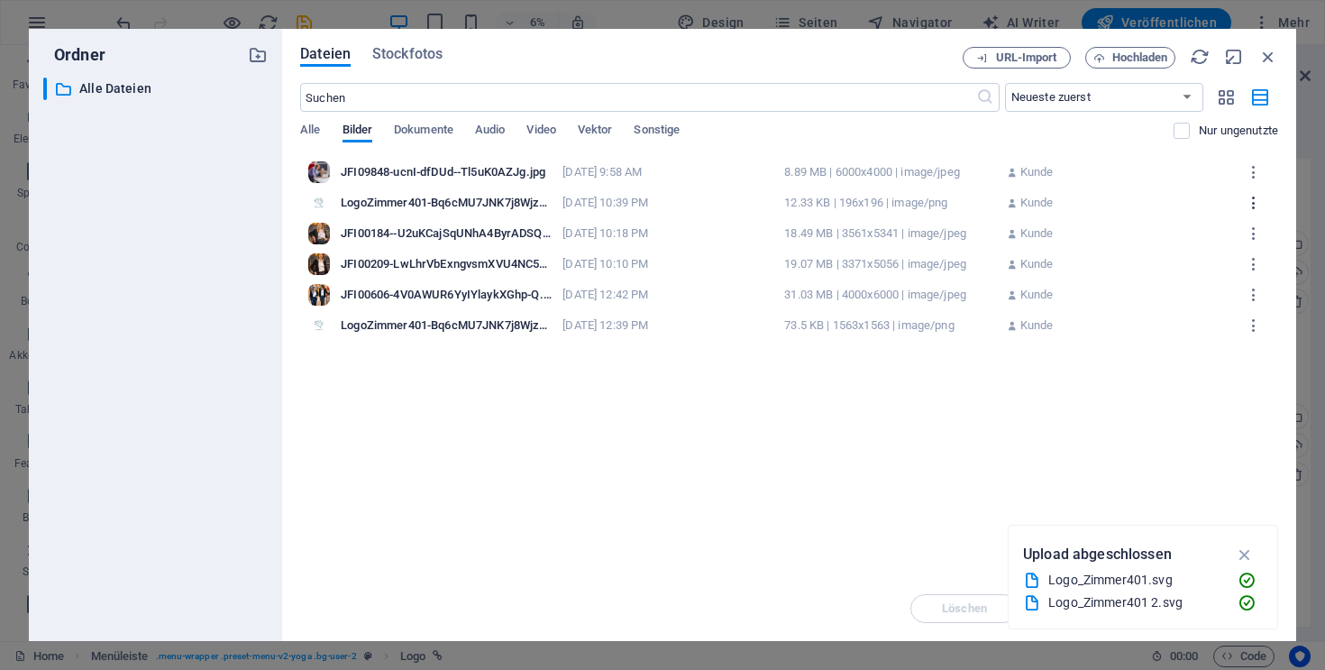
click at [1260, 204] on icon "button" at bounding box center [1254, 203] width 17 height 16
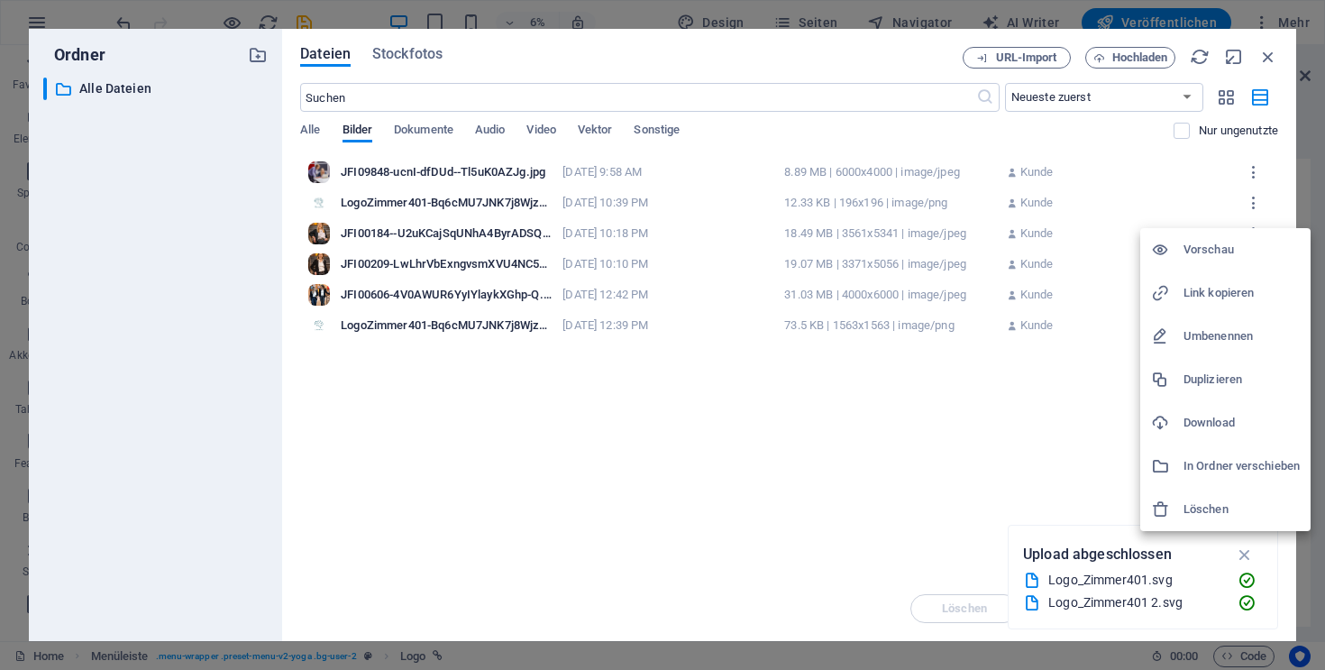
click at [1203, 513] on h6 "Löschen" at bounding box center [1242, 510] width 116 height 22
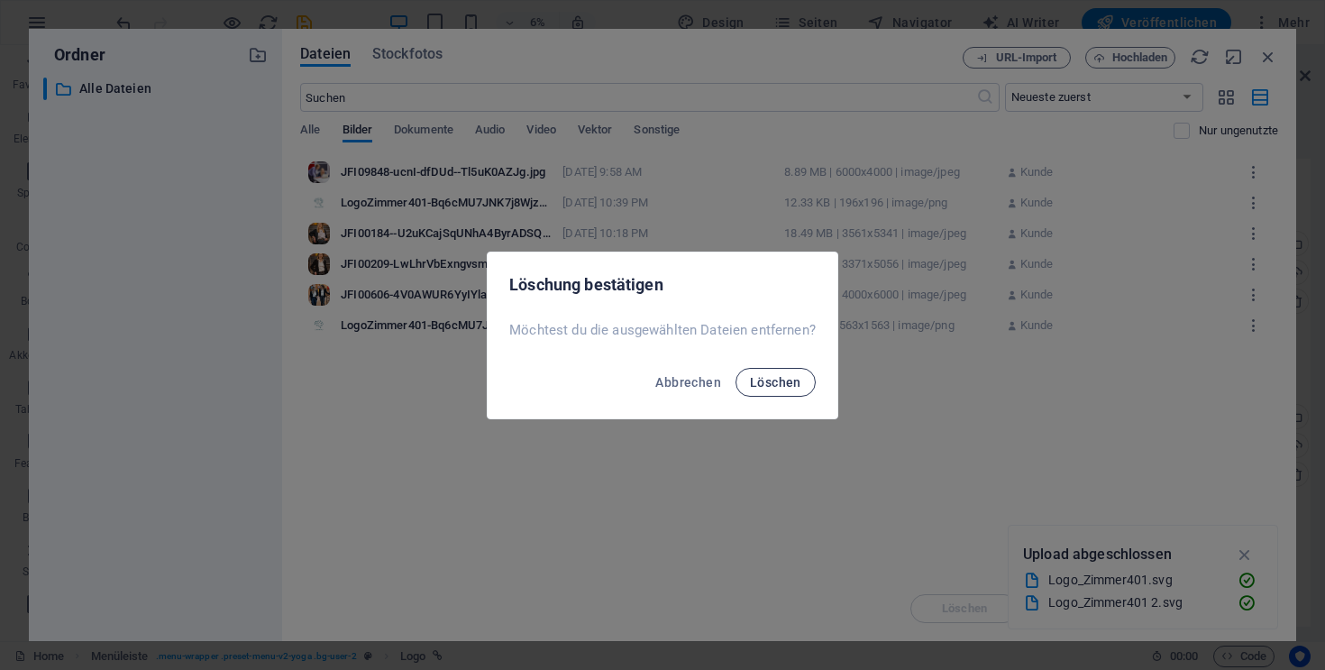
click at [790, 386] on span "Löschen" at bounding box center [775, 382] width 51 height 14
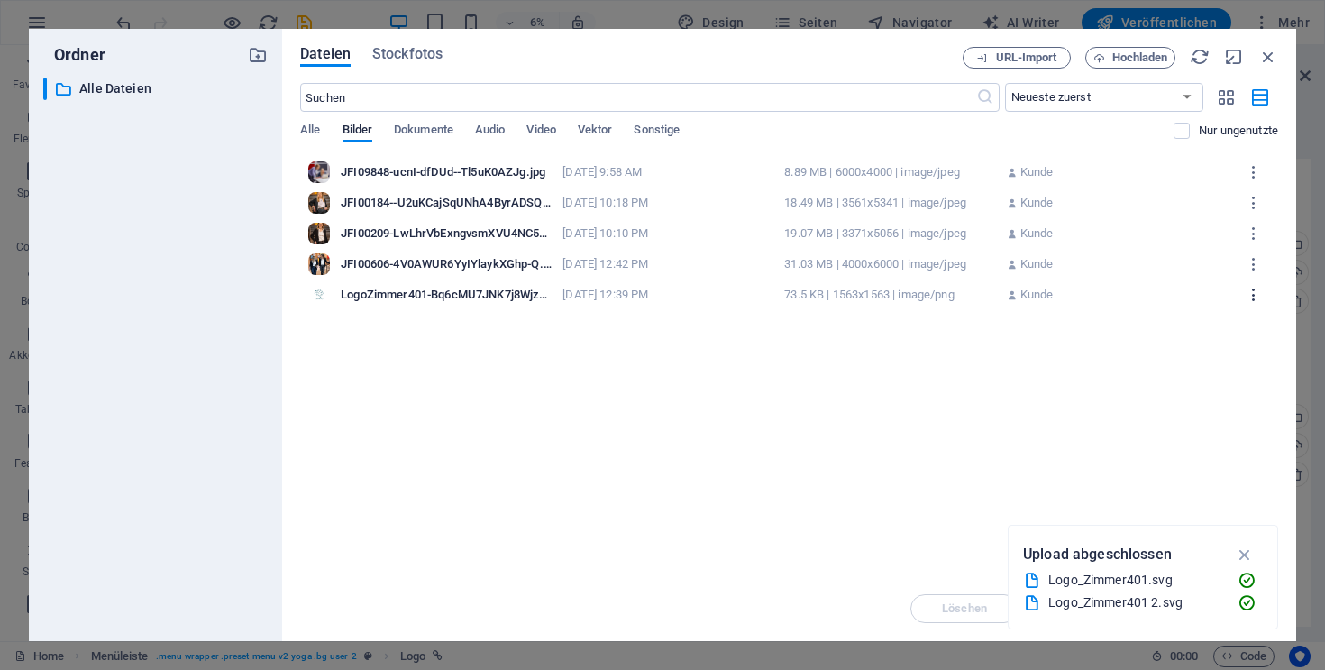
click at [1262, 294] on icon "button" at bounding box center [1254, 295] width 17 height 16
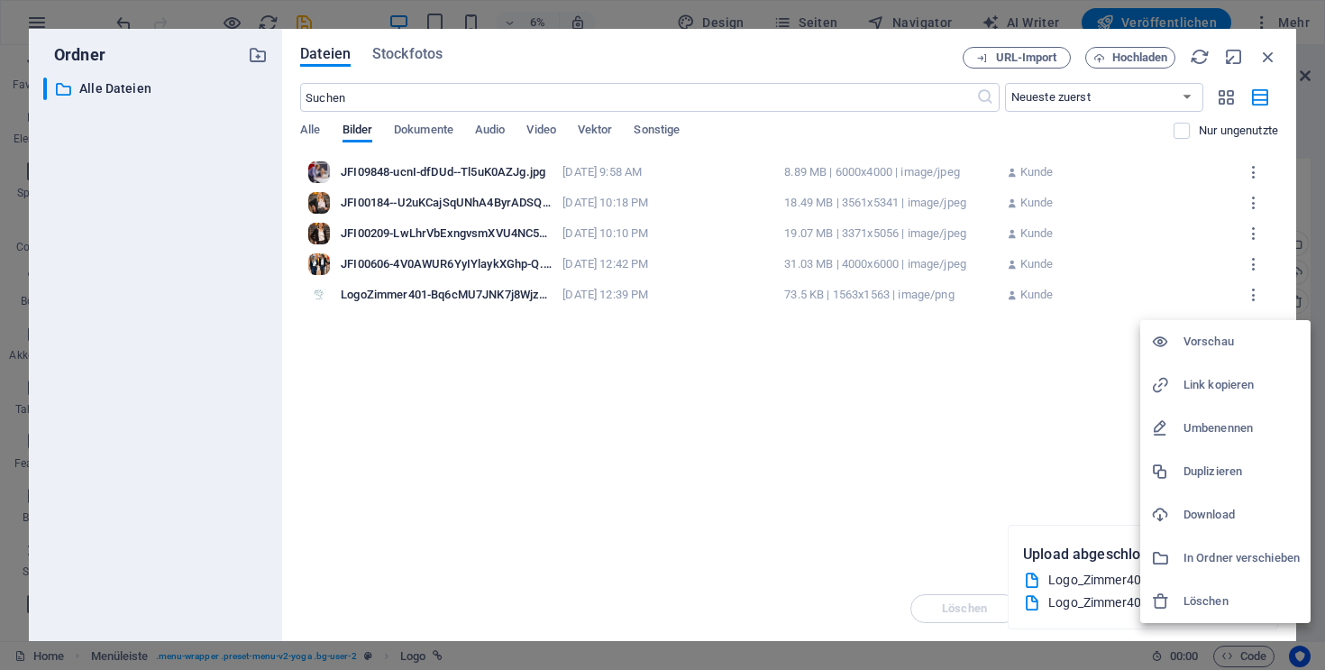
click at [1213, 603] on h6 "Löschen" at bounding box center [1242, 602] width 116 height 22
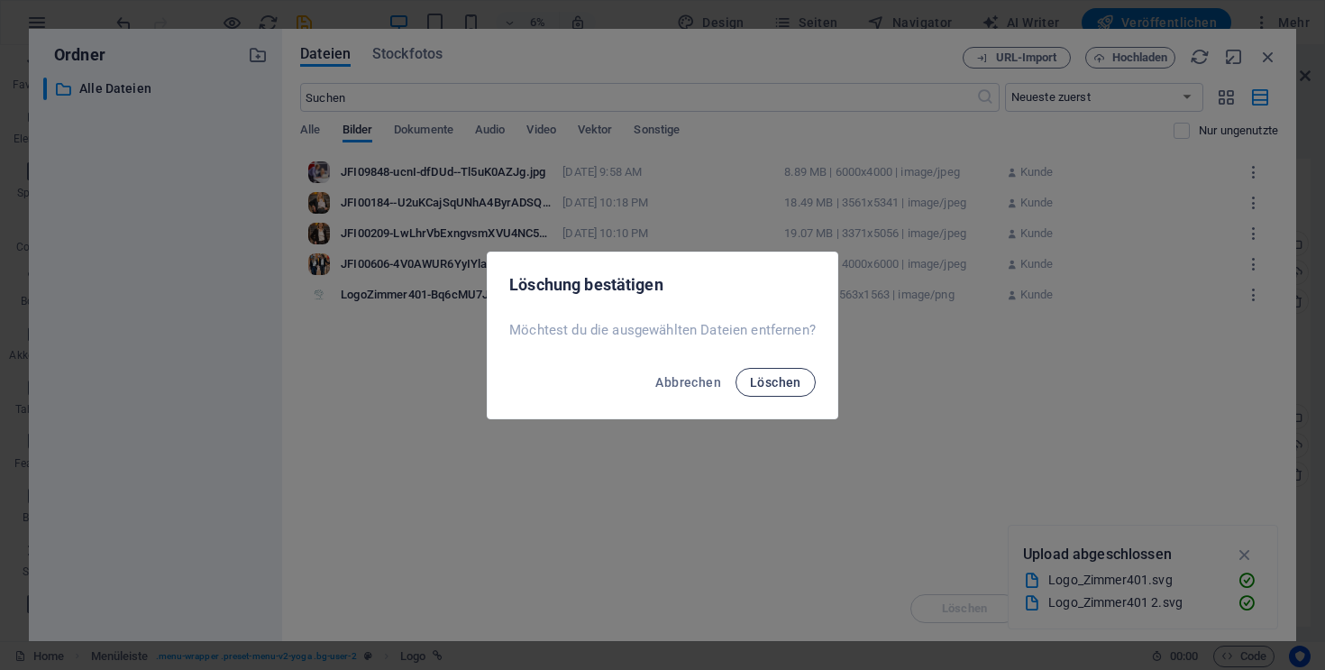
click at [775, 382] on span "Löschen" at bounding box center [775, 382] width 51 height 14
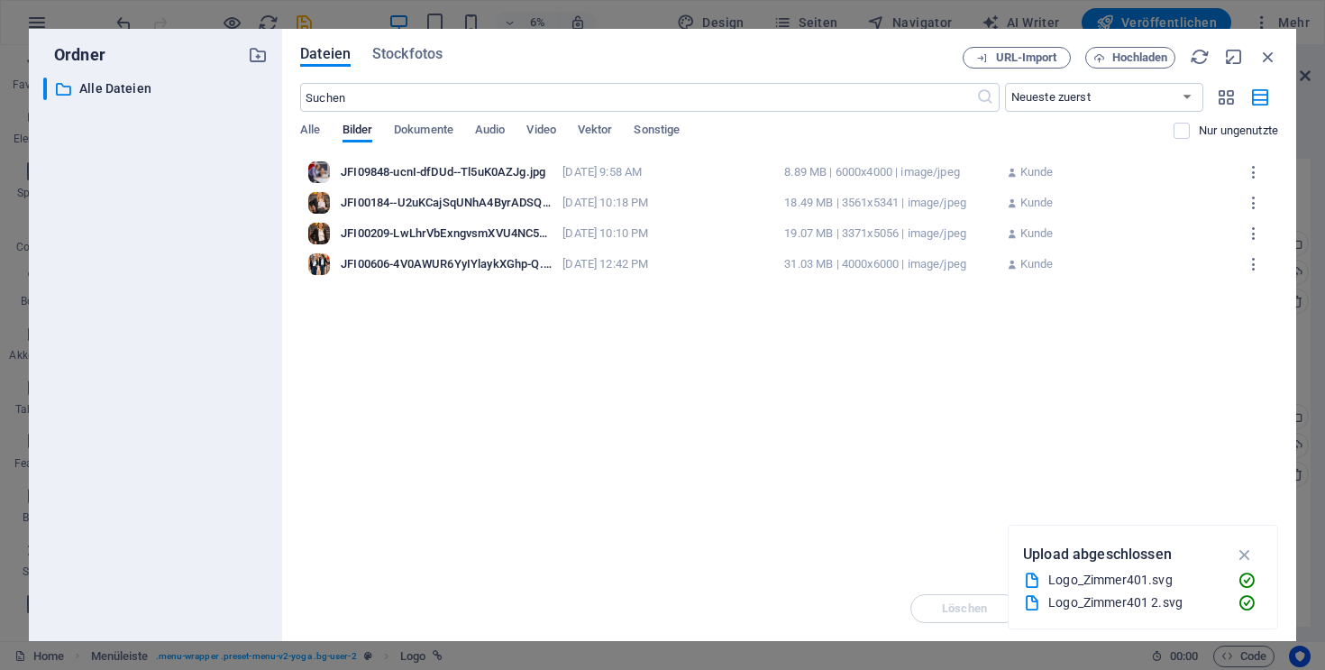
click at [732, 382] on div "Lege Dateien hier ab, um sie sofort hochzuladen JFI09848-ucnI-dfDUd--Tl5uK0AZJg…" at bounding box center [789, 366] width 978 height 419
click at [598, 122] on div "​ Neueste zuerst Älteste zuerst Name (A-Z) Name (Z-A) Größe (0-9) Größe (9-0) A…" at bounding box center [789, 120] width 978 height 74
click at [602, 133] on span "Vektor" at bounding box center [595, 131] width 35 height 25
click at [1259, 201] on icon "button" at bounding box center [1254, 203] width 17 height 16
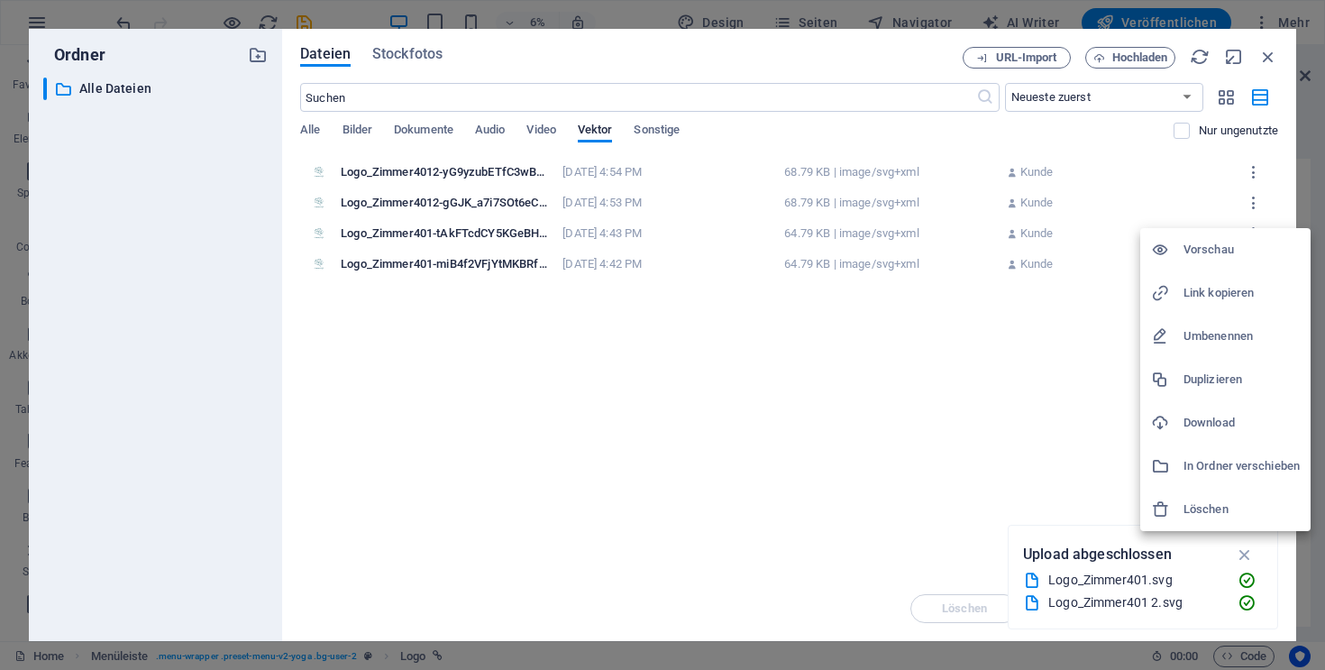
click at [1197, 504] on h6 "Löschen" at bounding box center [1242, 510] width 116 height 22
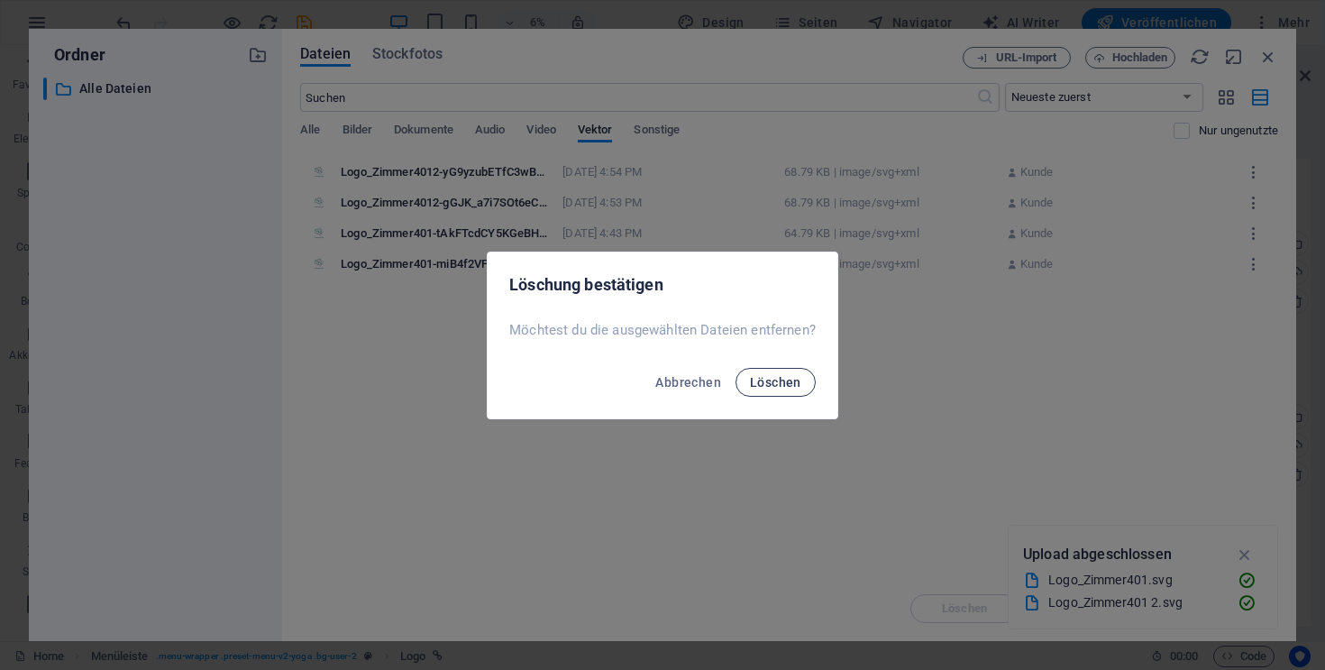
click at [794, 370] on button "Löschen" at bounding box center [776, 382] width 80 height 29
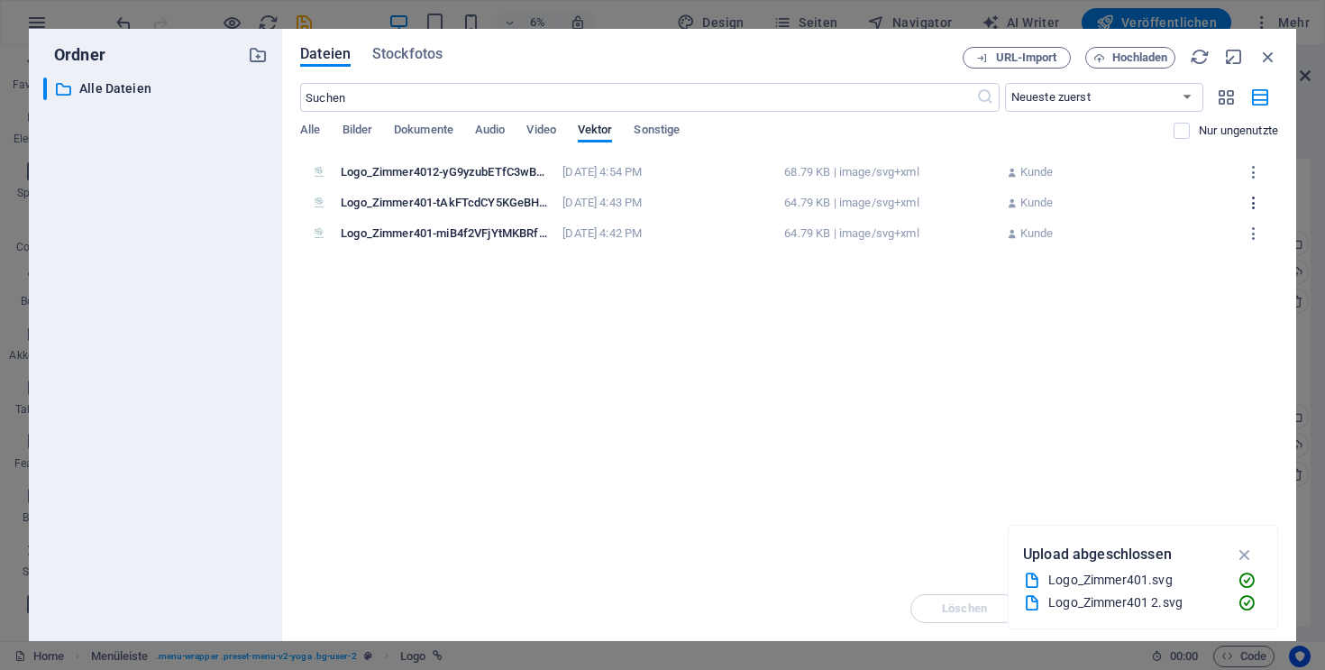
click at [1254, 200] on icon "button" at bounding box center [1254, 203] width 17 height 16
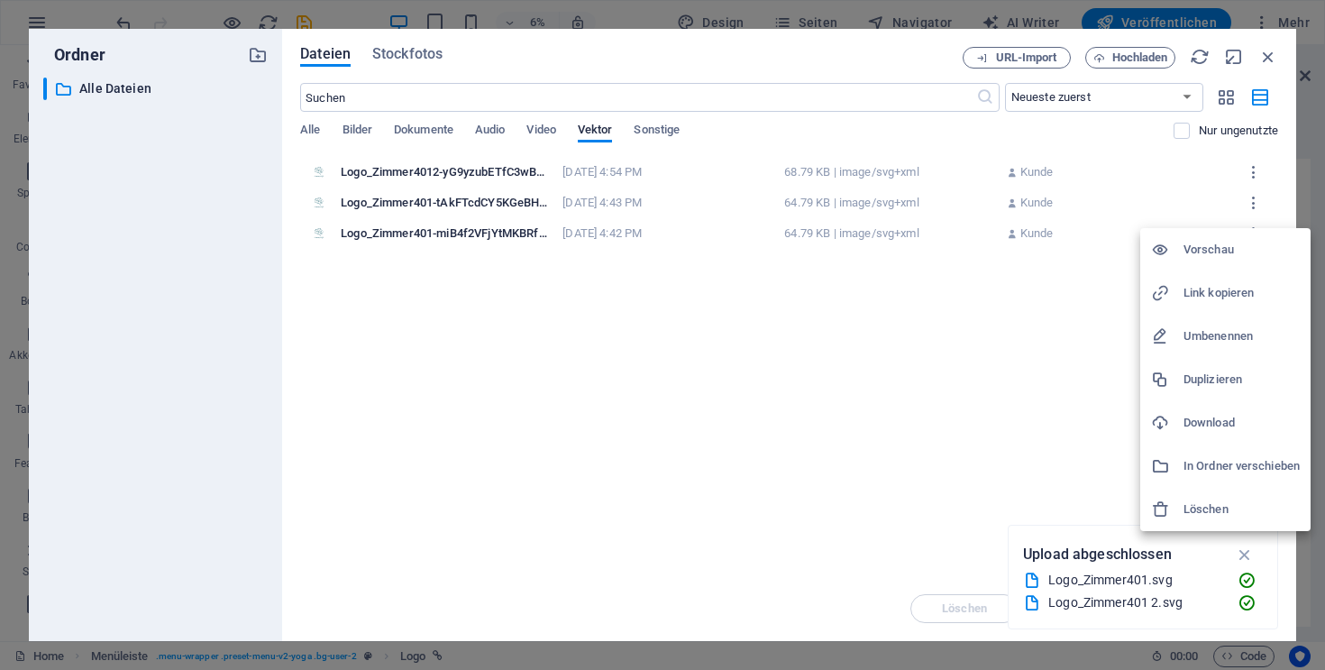
click at [1180, 512] on div at bounding box center [1167, 509] width 32 height 18
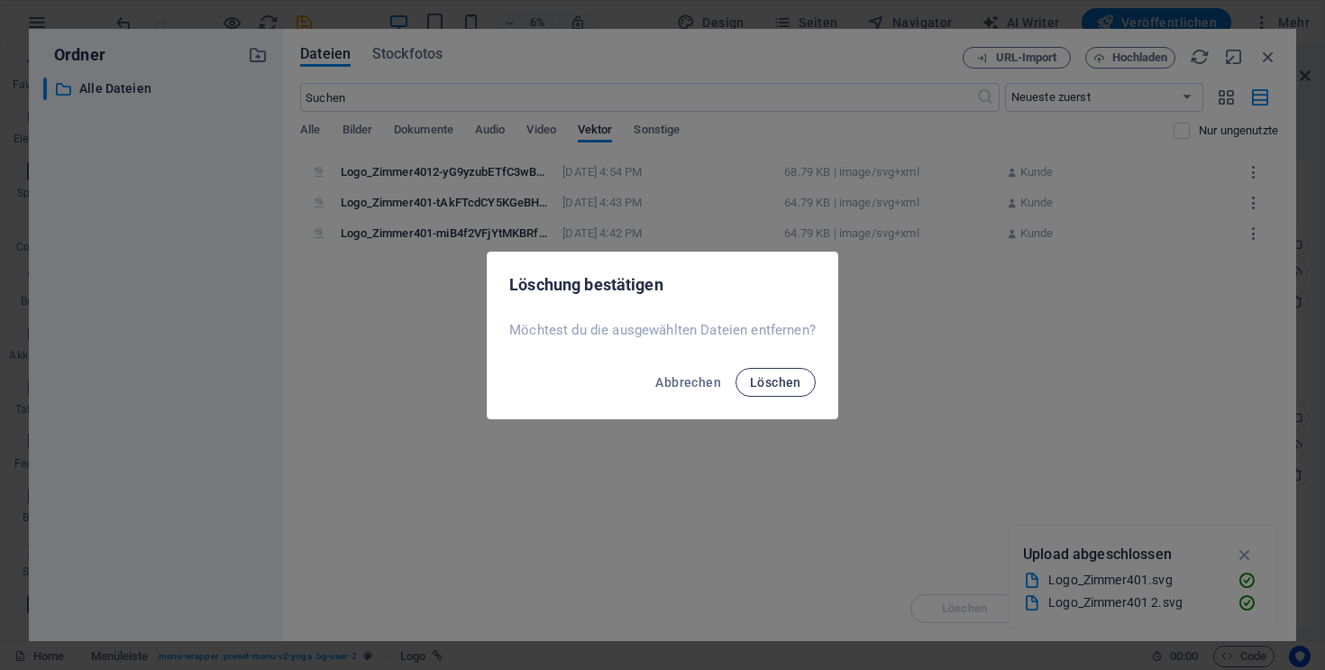
click at [780, 379] on span "Löschen" at bounding box center [775, 382] width 51 height 14
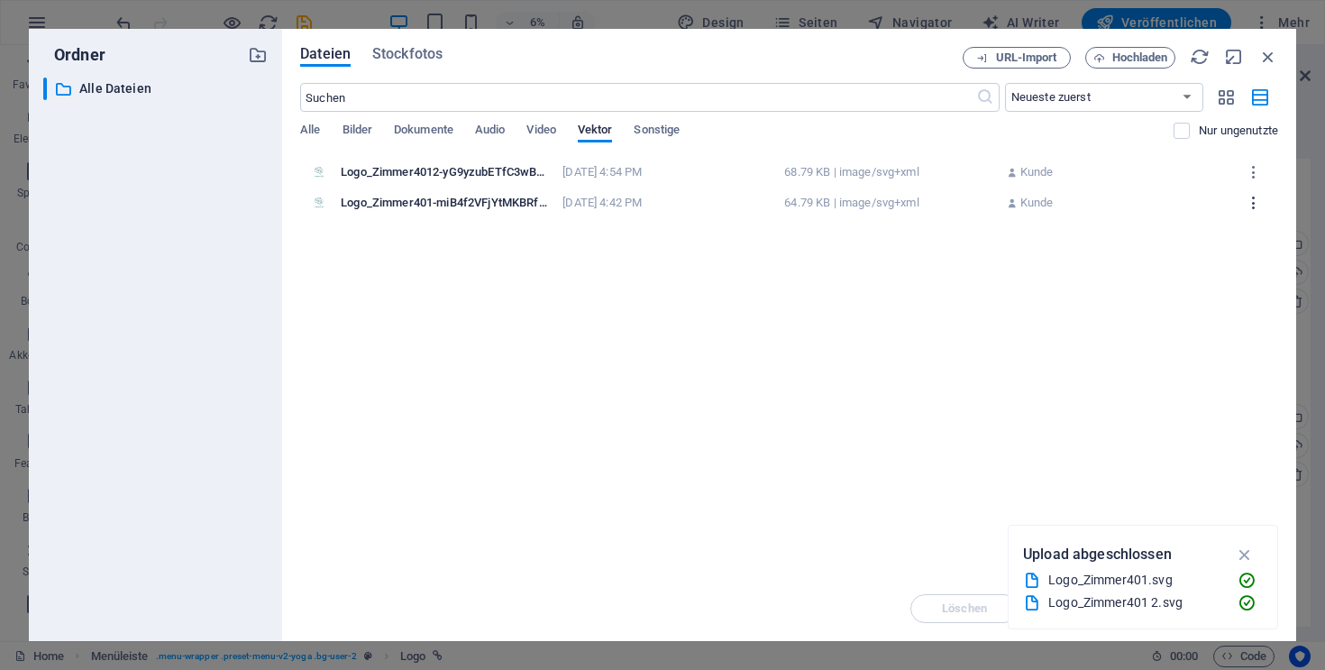
click at [1259, 209] on icon "button" at bounding box center [1254, 203] width 17 height 16
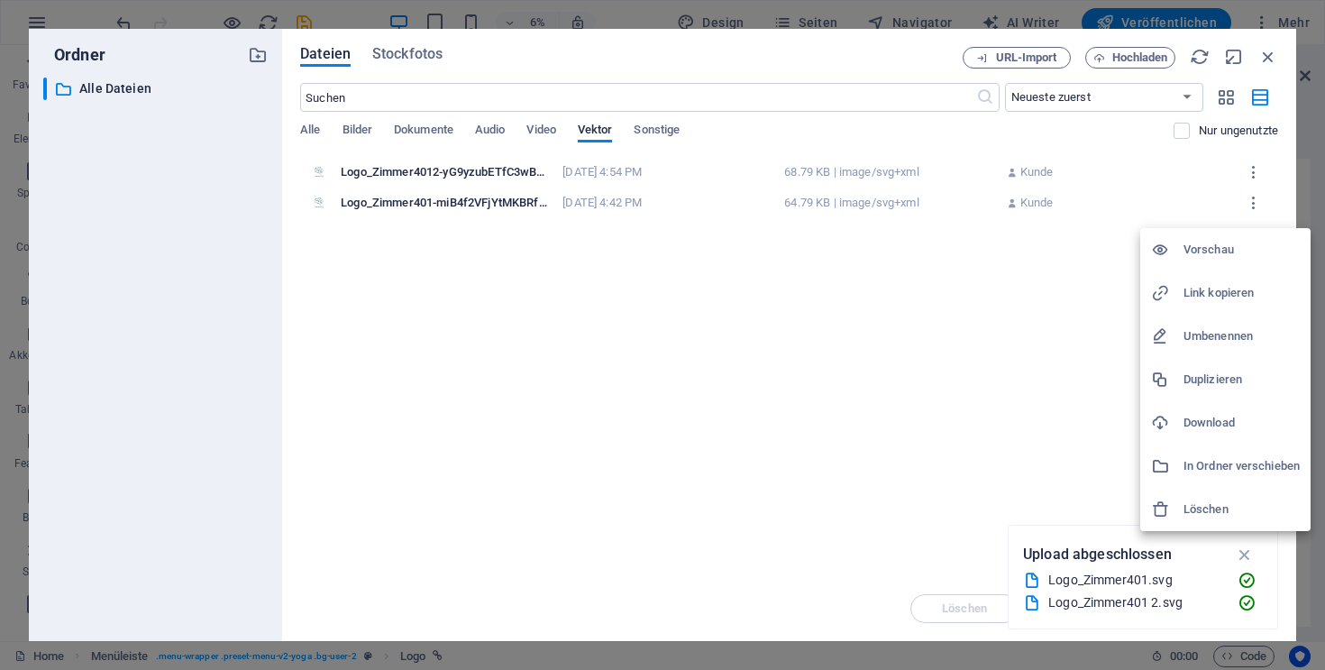
click at [1229, 517] on h6 "Löschen" at bounding box center [1242, 510] width 116 height 22
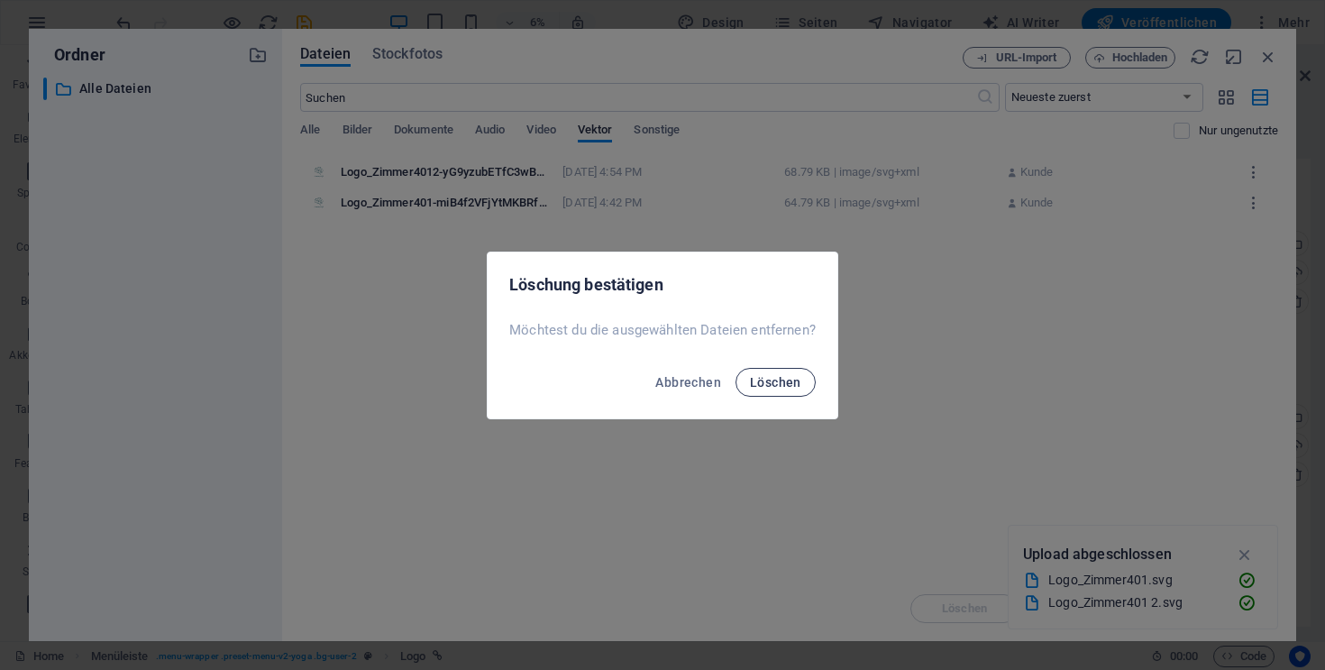
click at [757, 368] on button "Löschen" at bounding box center [776, 382] width 80 height 29
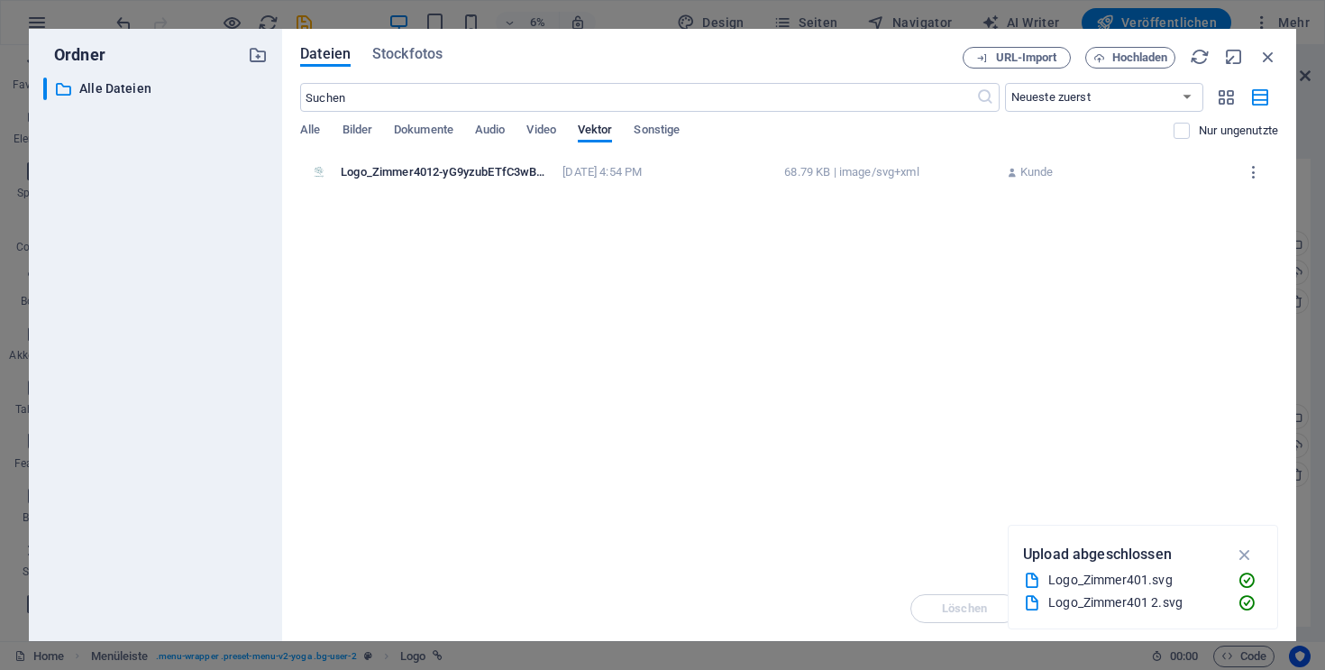
click at [384, 171] on div "Logo_Zimmer4012-yG9yzubETfC3wBQxdqG23A.svg" at bounding box center [446, 172] width 211 height 16
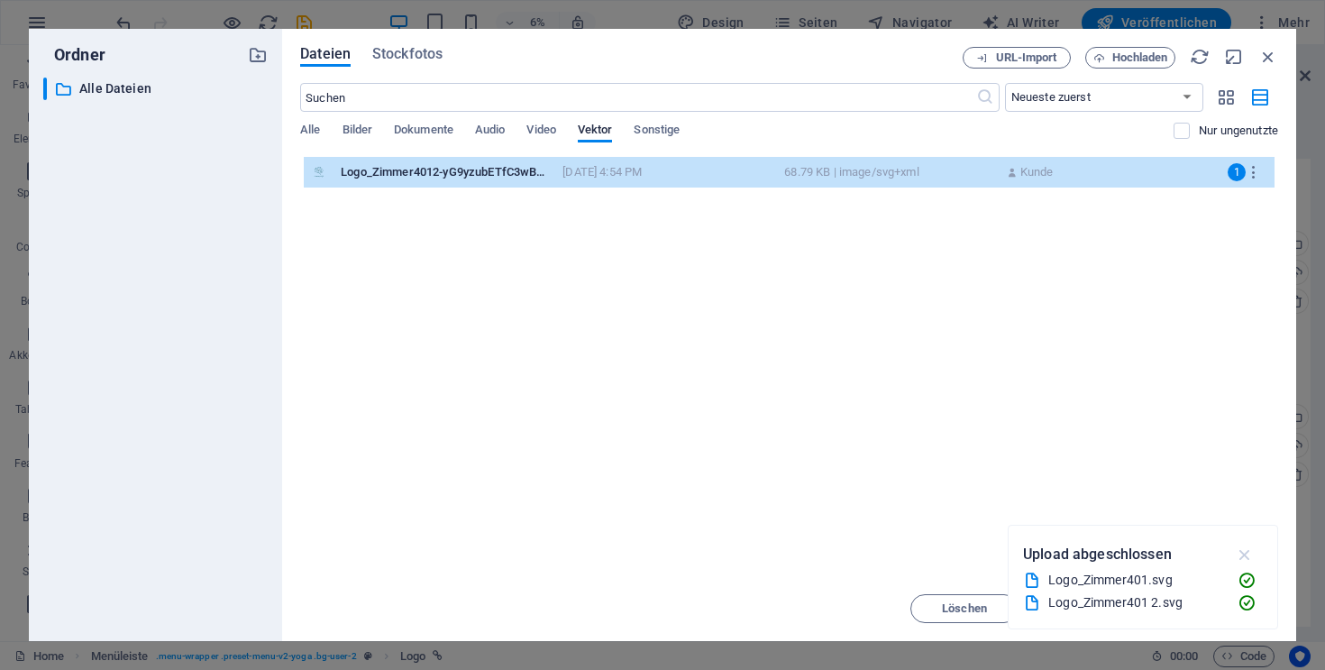
click at [1249, 559] on icon "button" at bounding box center [1245, 555] width 21 height 20
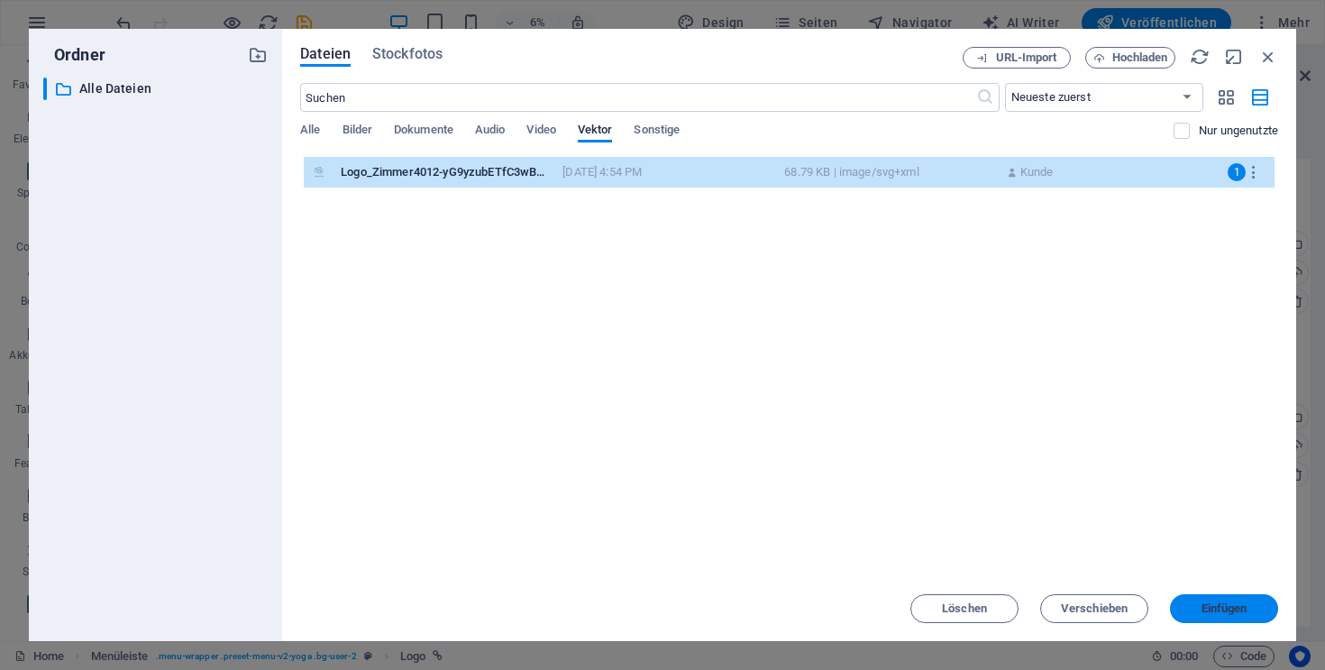
click at [1225, 606] on span "Einfügen" at bounding box center [1225, 608] width 46 height 11
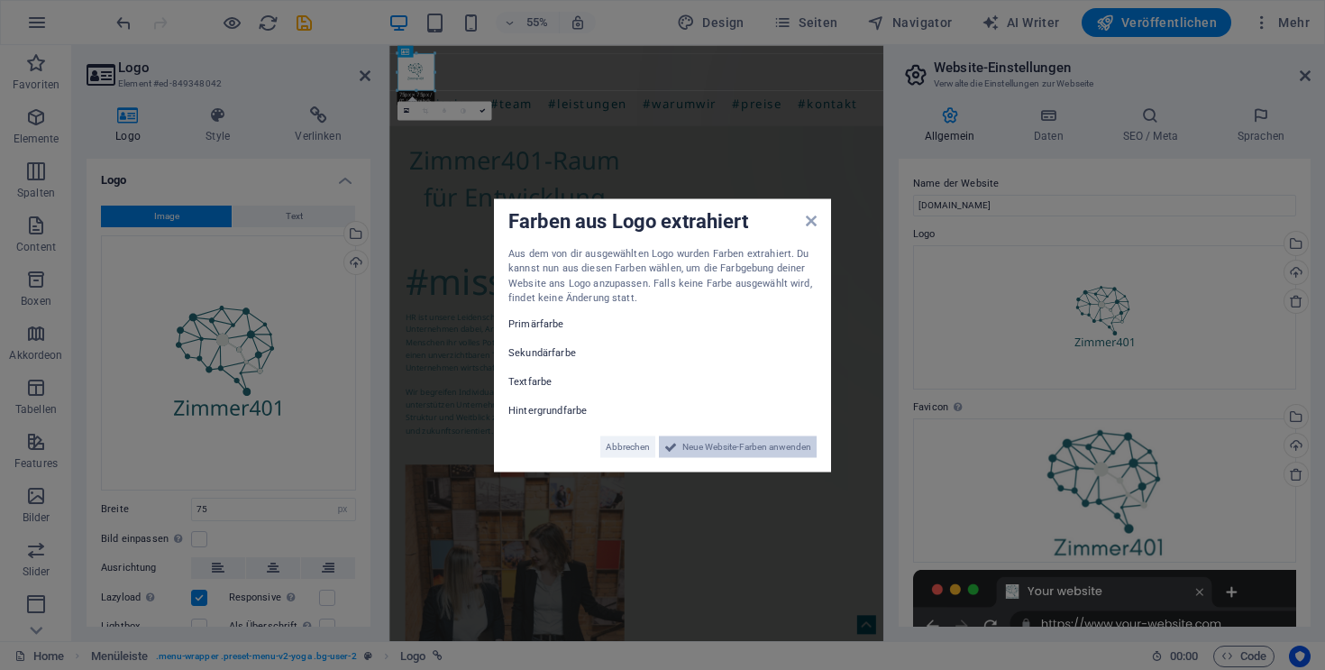
click at [683, 443] on span "Neue Website-Farben anwenden" at bounding box center [747, 446] width 129 height 22
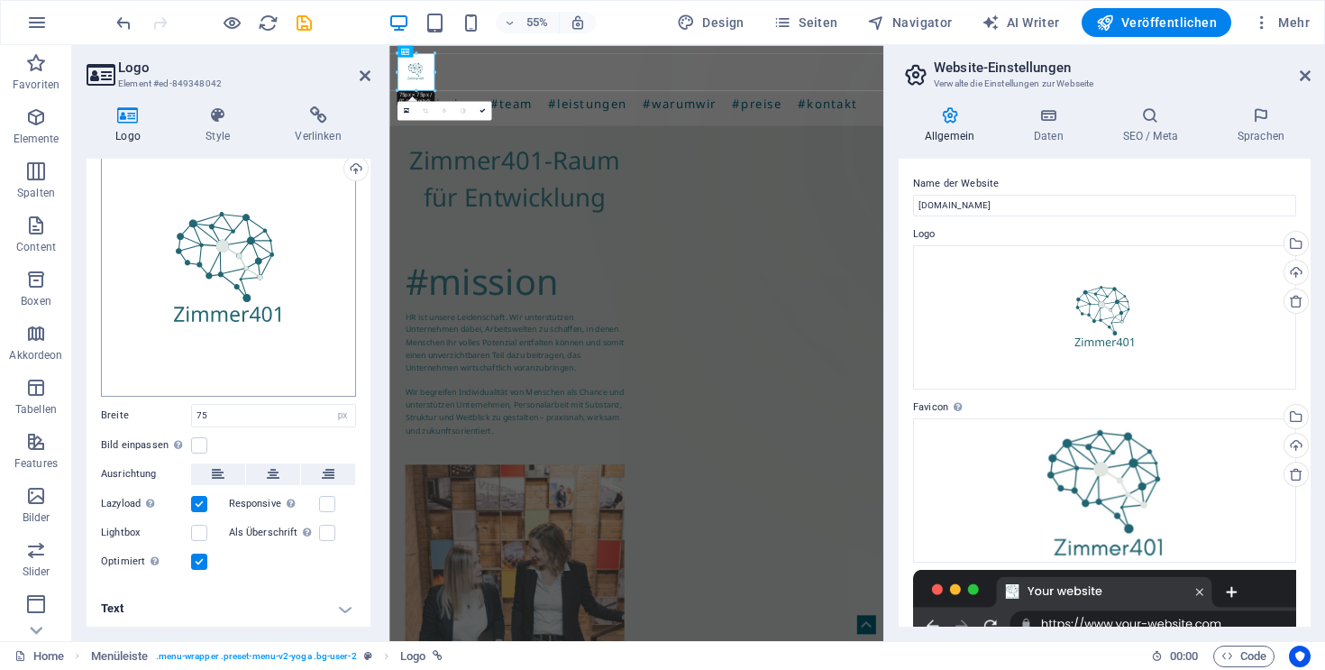
scroll to position [93, 0]
click at [199, 528] on label at bounding box center [199, 534] width 16 height 16
click at [0, 0] on input "Lightbox" at bounding box center [0, 0] width 0 height 0
click at [199, 528] on label at bounding box center [199, 534] width 16 height 16
click at [0, 0] on input "Lightbox" at bounding box center [0, 0] width 0 height 0
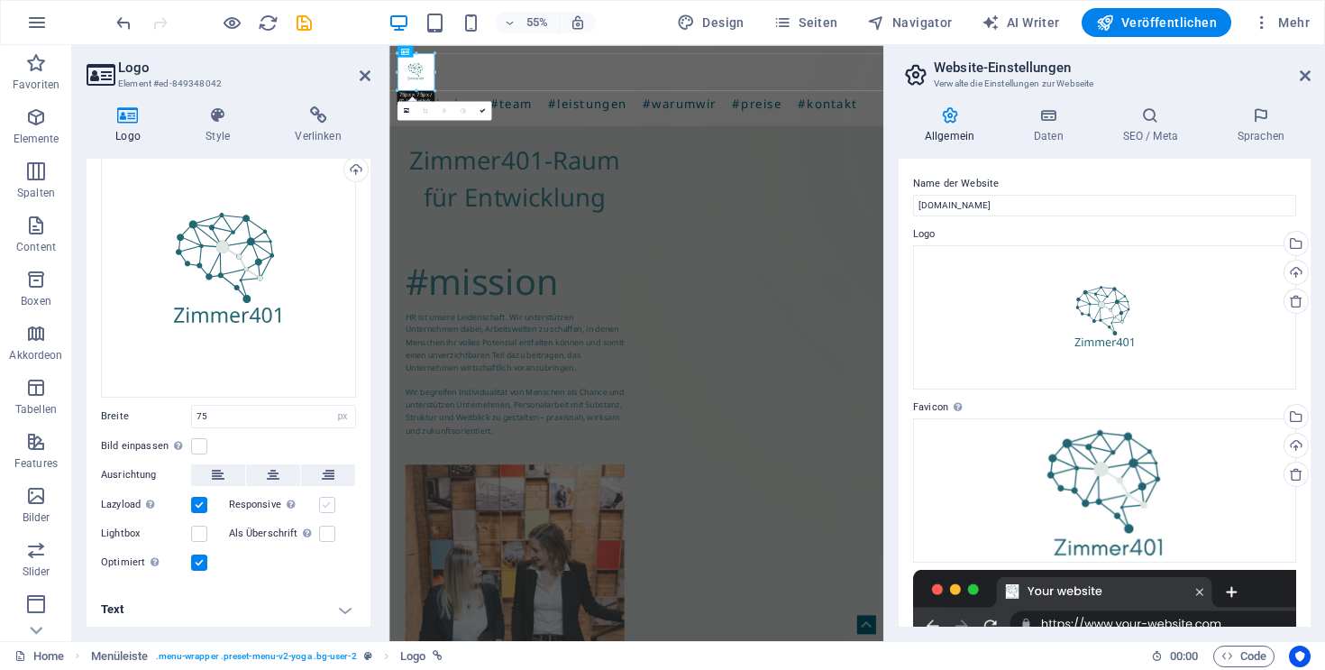
click at [324, 498] on label at bounding box center [327, 505] width 16 height 16
click at [0, 0] on input "Responsive Automatisch Retina-Bilder und kleinere Bilder auf Smartphones laden" at bounding box center [0, 0] width 0 height 0
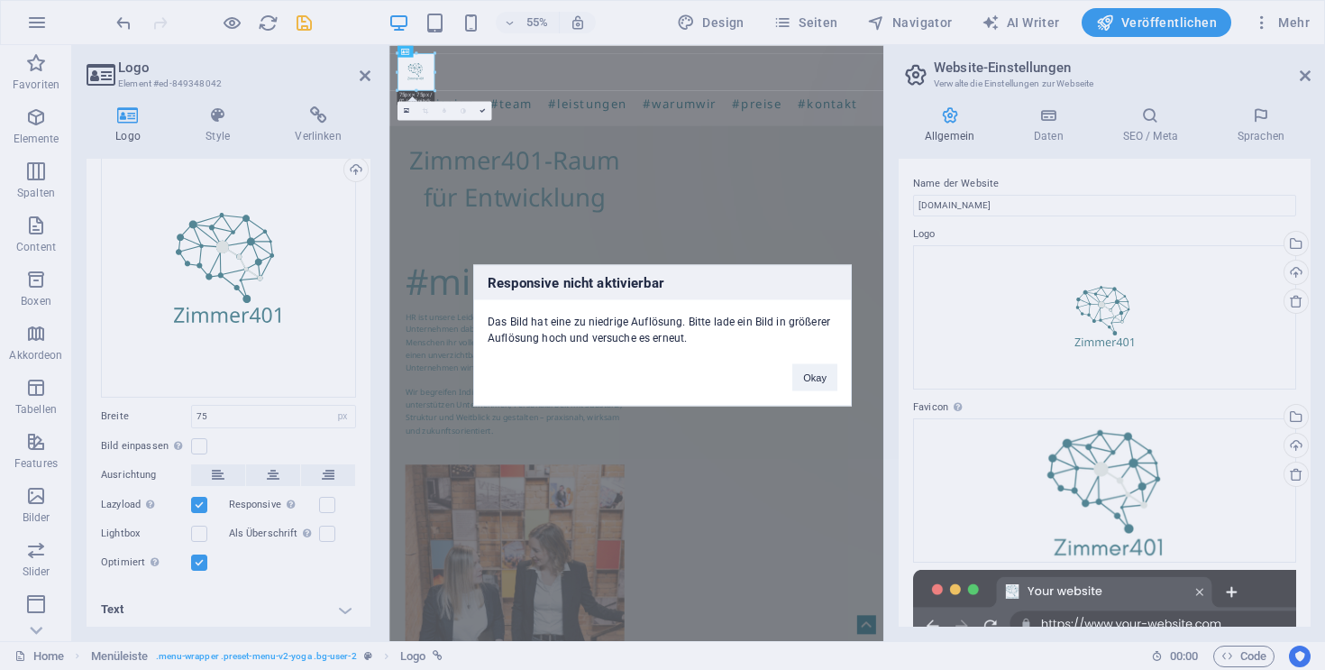
click at [323, 498] on div "Responsive nicht aktivierbar Das Bild hat eine zu niedrige Auflösung. Bitte lad…" at bounding box center [662, 335] width 1325 height 670
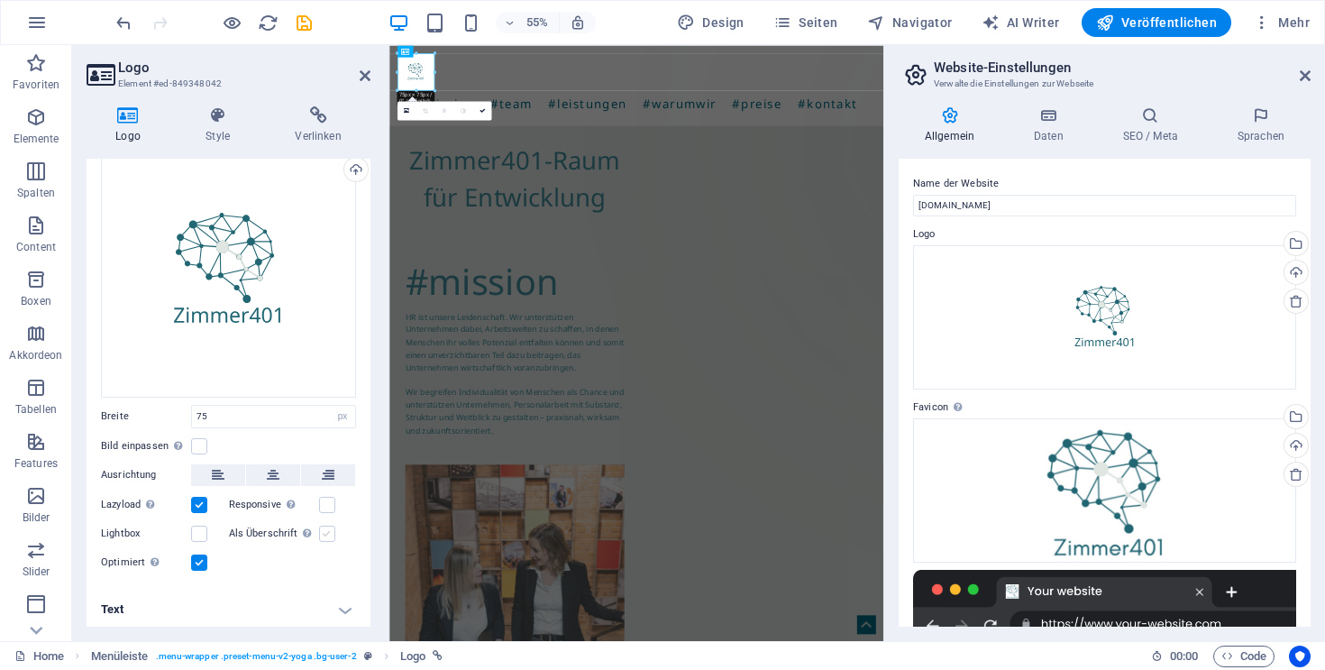
click at [323, 531] on label at bounding box center [327, 534] width 16 height 16
click at [0, 0] on input "Als Überschrift Das Bild in eine H1-Überschrift einfügen. Nützlich, um dem Alte…" at bounding box center [0, 0] width 0 height 0
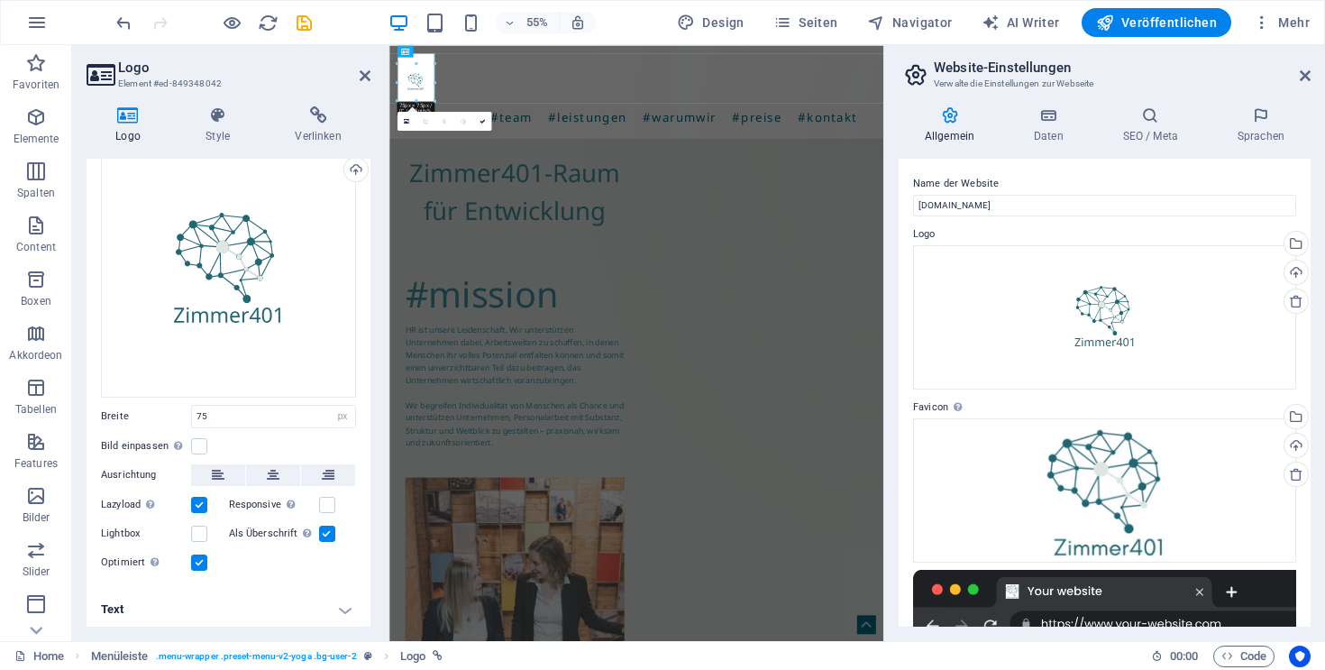
click at [323, 531] on label at bounding box center [327, 534] width 16 height 16
click at [0, 0] on input "Als Überschrift Das Bild in eine H1-Überschrift einfügen. Nützlich, um dem Alte…" at bounding box center [0, 0] width 0 height 0
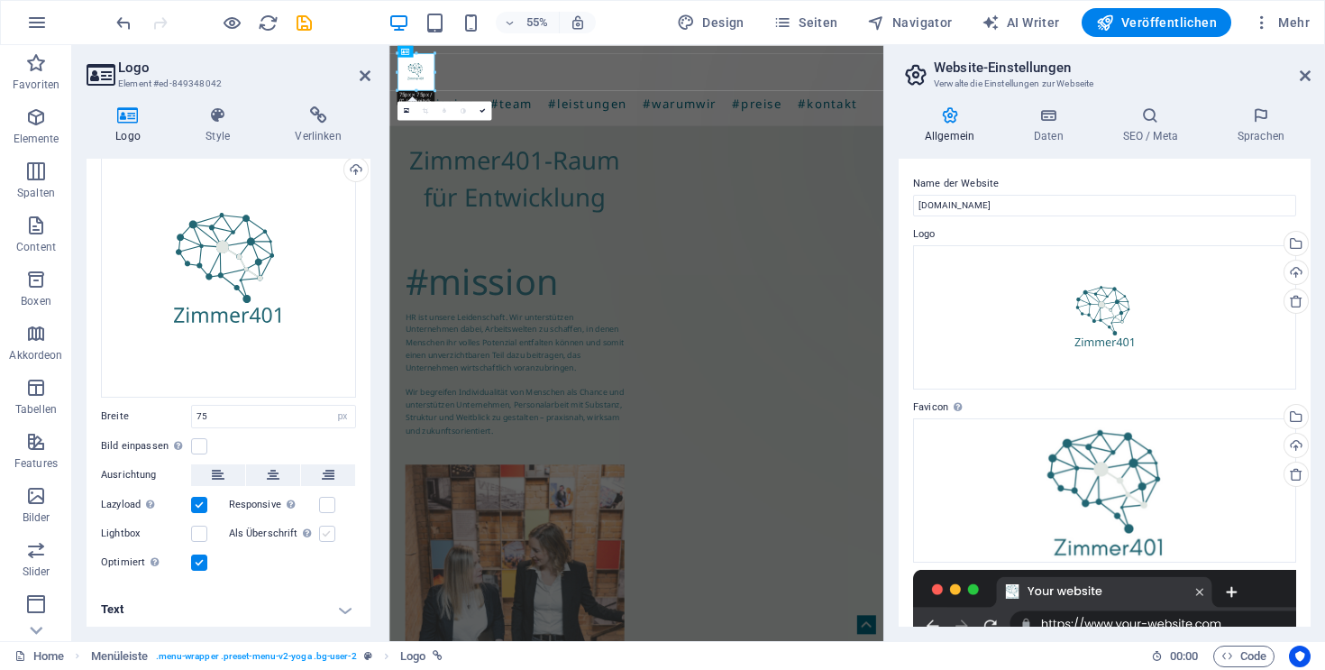
click at [323, 531] on label at bounding box center [327, 534] width 16 height 16
click at [0, 0] on input "Als Überschrift Das Bild in eine H1-Überschrift einfügen. Nützlich, um dem Alte…" at bounding box center [0, 0] width 0 height 0
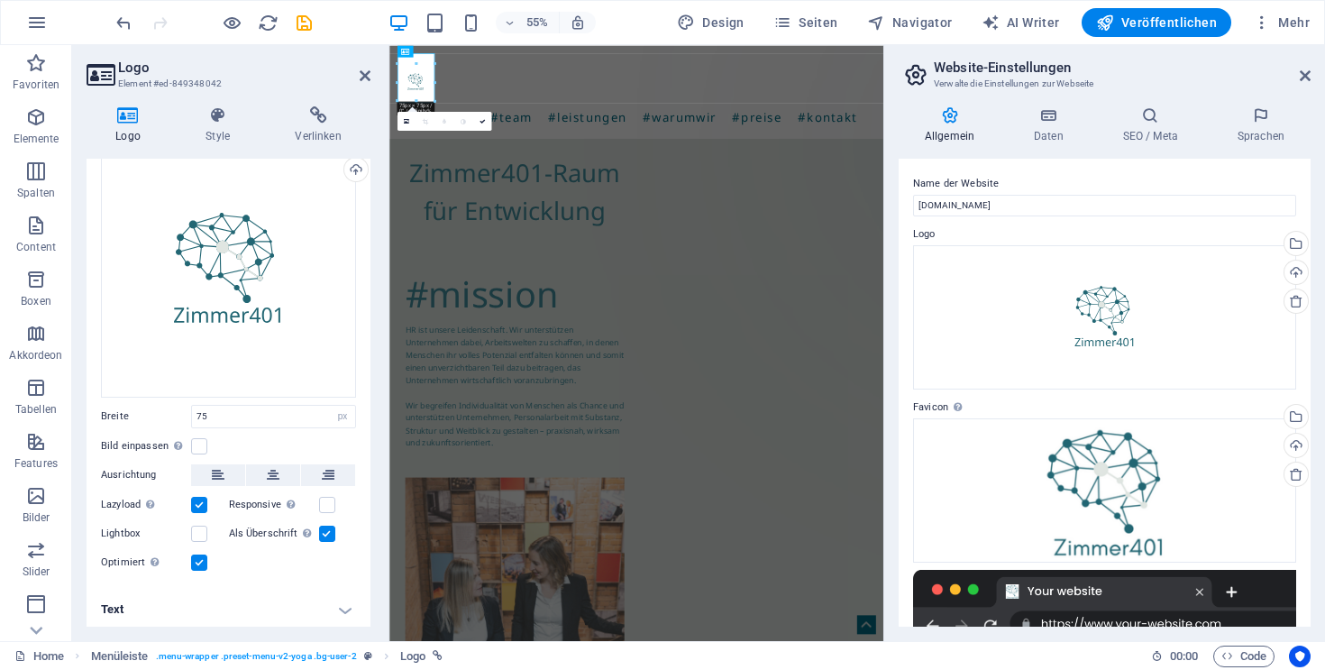
click at [323, 531] on label at bounding box center [327, 534] width 16 height 16
click at [0, 0] on input "Als Überschrift Das Bild in eine H1-Überschrift einfügen. Nützlich, um dem Alte…" at bounding box center [0, 0] width 0 height 0
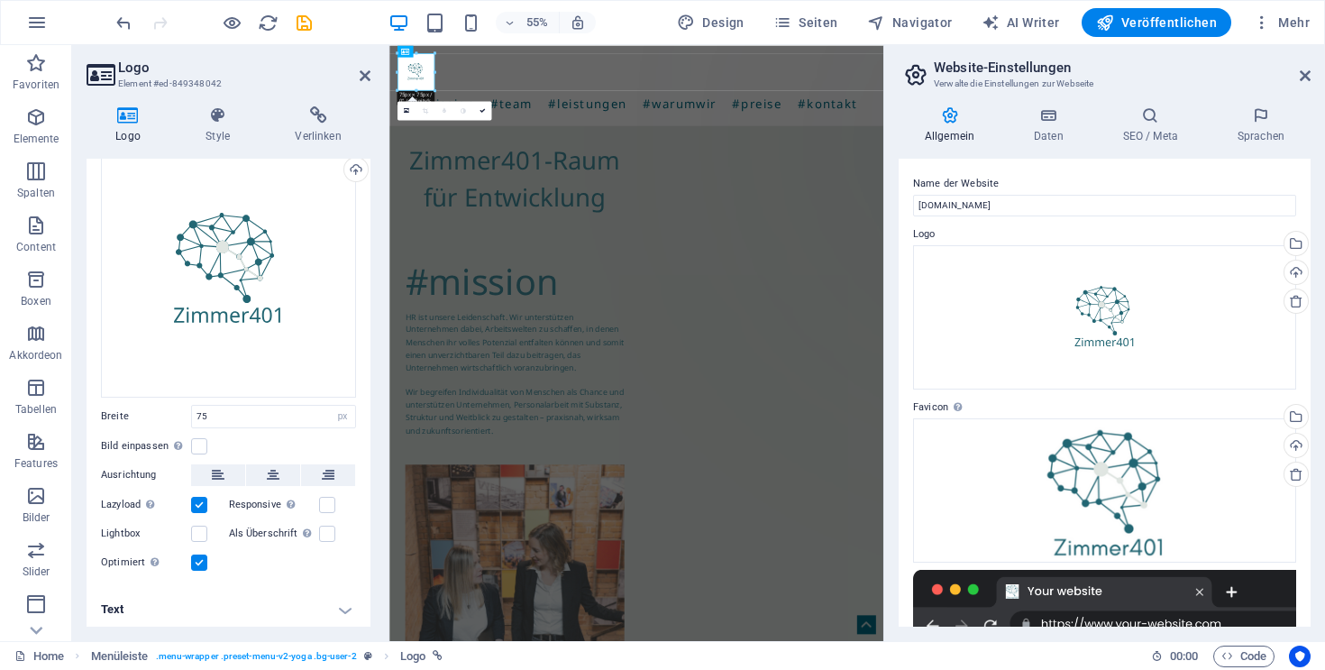
click at [202, 555] on label at bounding box center [199, 562] width 16 height 16
click at [0, 0] on input "Optimiert Bilder werden komprimiert für eine bessere Ladegeschwindigkeit der We…" at bounding box center [0, 0] width 0 height 0
click at [202, 555] on label at bounding box center [199, 562] width 16 height 16
click at [0, 0] on input "Optimiert Bilder werden komprimiert für eine bessere Ladegeschwindigkeit der We…" at bounding box center [0, 0] width 0 height 0
click at [198, 497] on label at bounding box center [199, 505] width 16 height 16
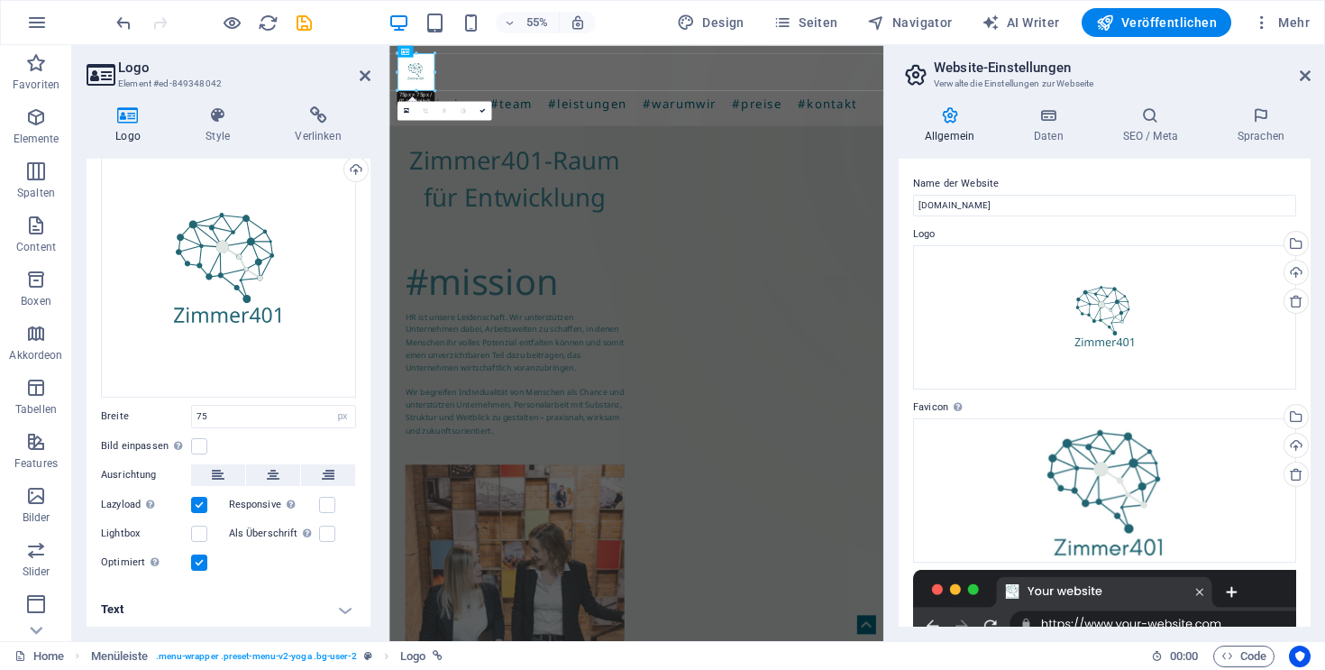
click at [0, 0] on input "Lazyload Bilder auf Seite nachträglich laden. Verbessert Ladezeit (Pagespeed)." at bounding box center [0, 0] width 0 height 0
click at [198, 497] on label at bounding box center [199, 505] width 16 height 16
click at [0, 0] on input "Lazyload Bilder auf Seite nachträglich laden. Verbessert Ladezeit (Pagespeed)." at bounding box center [0, 0] width 0 height 0
click at [200, 438] on label at bounding box center [199, 446] width 16 height 16
click at [0, 0] on input "Bild einpassen Bild automatisch anhand einer fixen Breite und Höhe einpassen" at bounding box center [0, 0] width 0 height 0
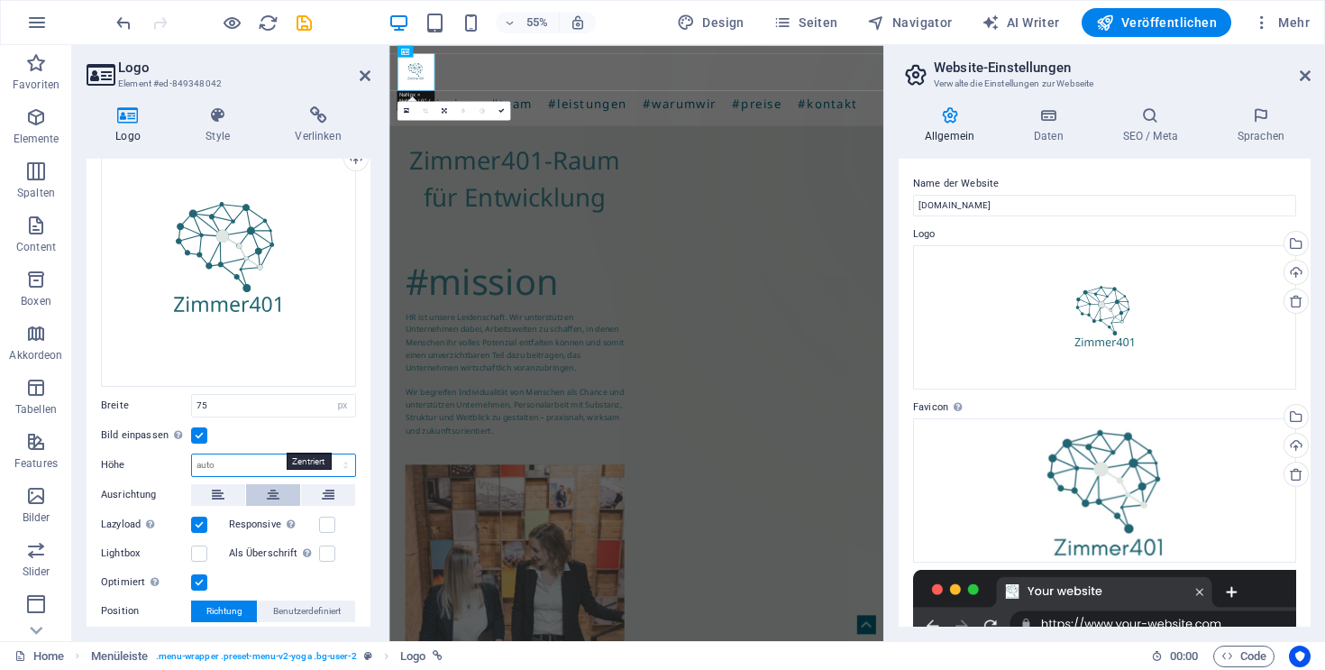
scroll to position [90, 0]
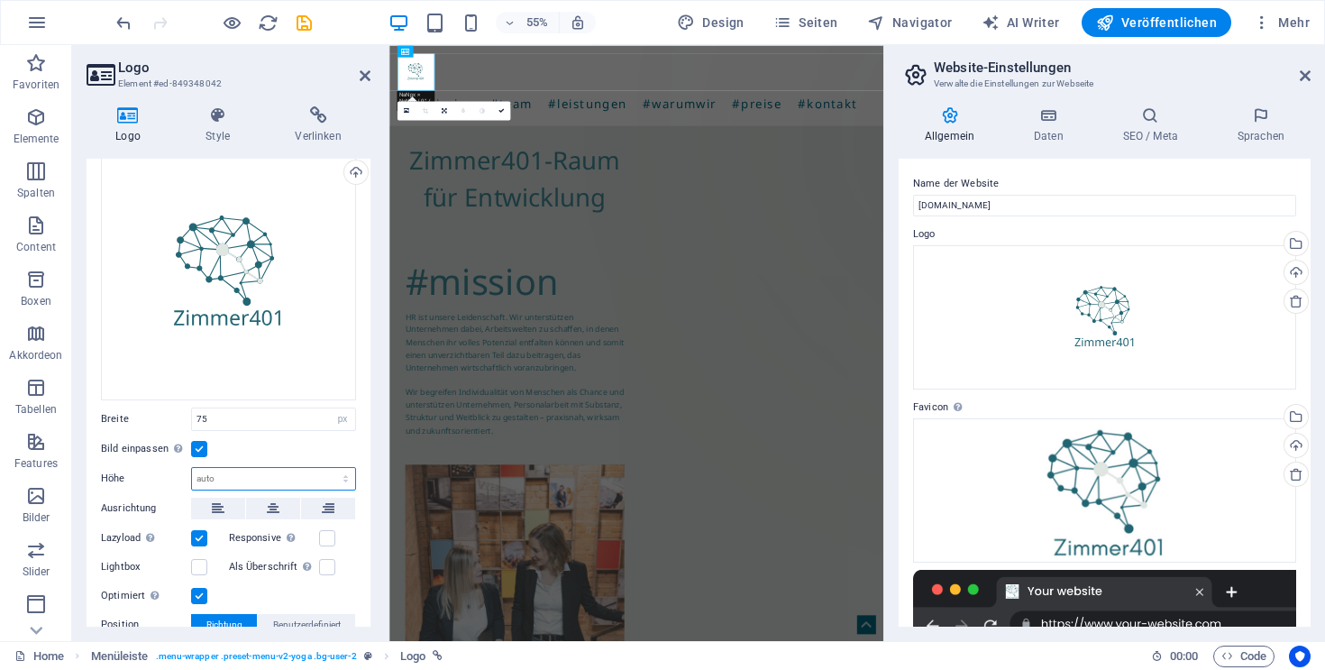
select select "px"
type input "75"
click at [286, 479] on input "75" at bounding box center [273, 479] width 163 height 22
